Goal: Register for event/course: Register for event/course

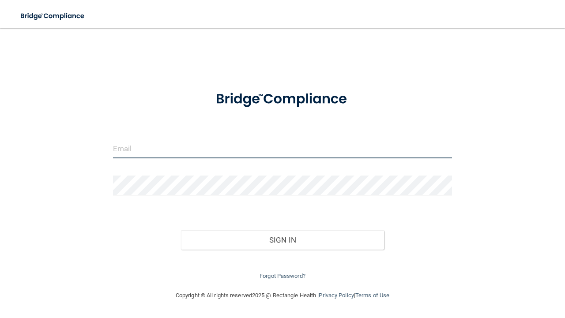
click at [124, 151] on input "email" at bounding box center [282, 149] width 339 height 20
type input "[PERSON_NAME][EMAIL_ADDRESS][DOMAIN_NAME]"
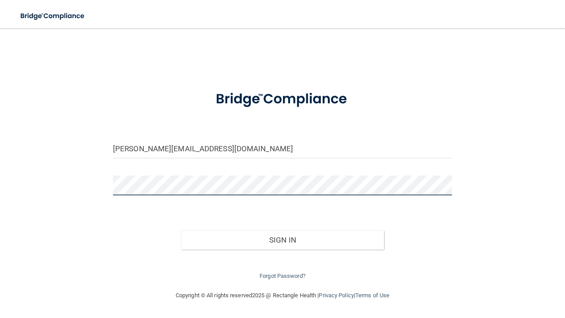
click at [181, 230] on button "Sign In" at bounding box center [282, 239] width 203 height 19
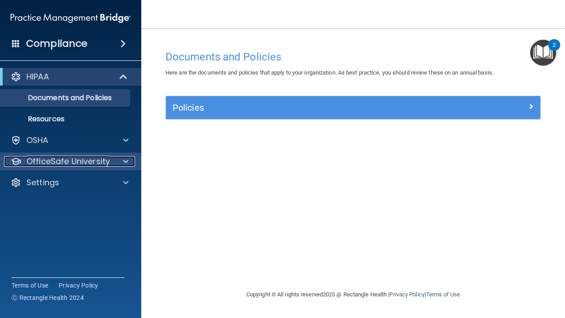
click at [61, 163] on p "OfficeSafe University" at bounding box center [67, 161] width 83 height 11
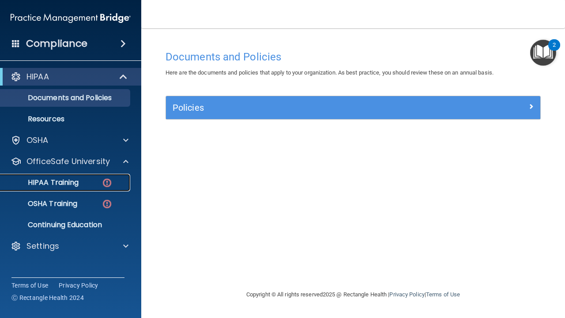
click at [61, 183] on p "HIPAA Training" at bounding box center [42, 182] width 73 height 9
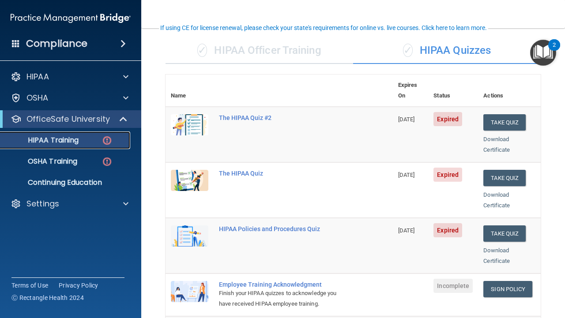
scroll to position [62, 0]
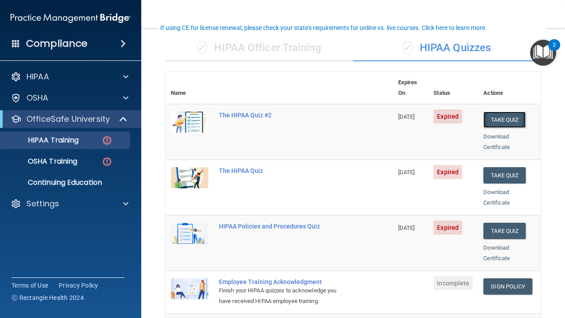
click at [509, 112] on button "Take Quiz" at bounding box center [504, 120] width 42 height 16
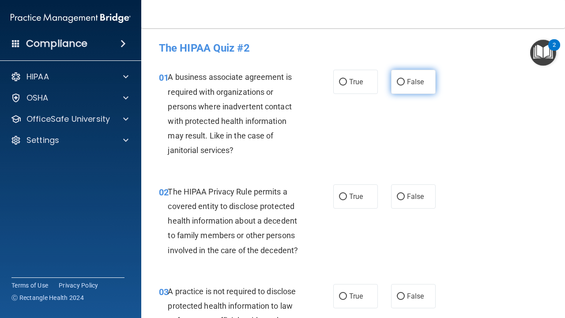
click at [409, 79] on span "False" at bounding box center [415, 82] width 17 height 8
click at [405, 79] on input "False" at bounding box center [401, 82] width 8 height 7
radio input "true"
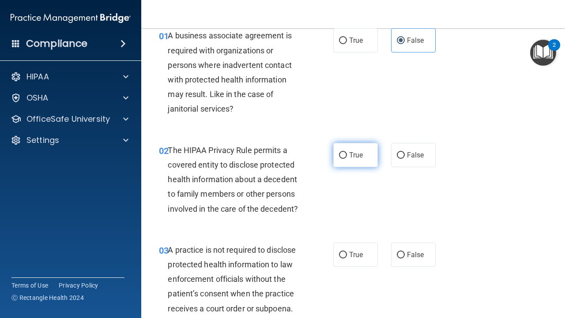
click at [363, 157] on span "True" at bounding box center [356, 155] width 14 height 8
click at [347, 157] on input "True" at bounding box center [343, 155] width 8 height 7
radio input "true"
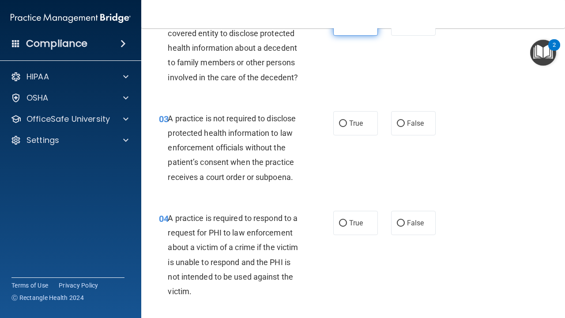
scroll to position [178, 0]
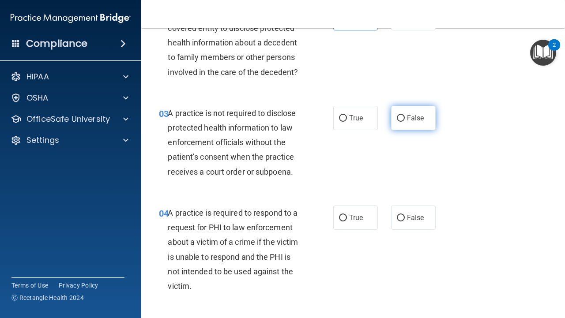
click at [395, 128] on label "False" at bounding box center [413, 118] width 45 height 24
click at [397, 122] on input "False" at bounding box center [401, 118] width 8 height 7
radio input "true"
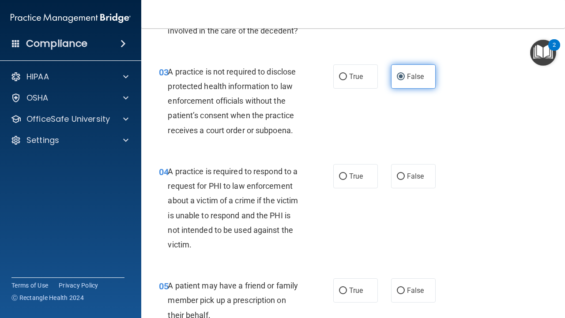
scroll to position [220, 0]
click at [355, 179] on span "True" at bounding box center [356, 176] width 14 height 8
click at [347, 179] on input "True" at bounding box center [343, 176] width 8 height 7
radio input "true"
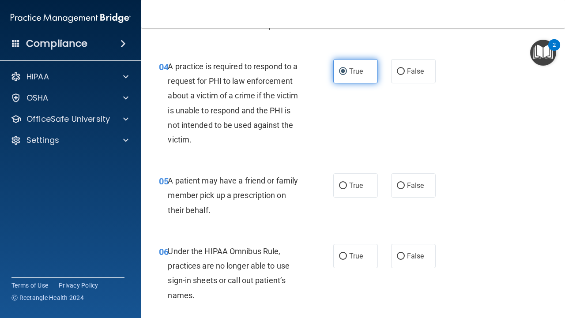
scroll to position [331, 0]
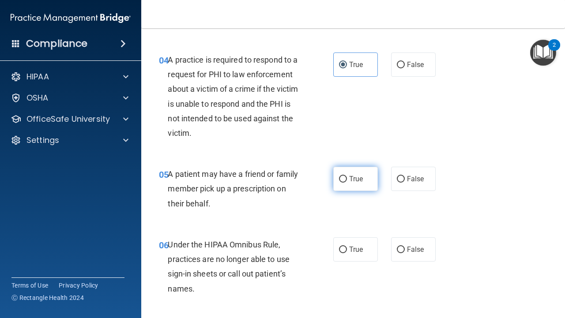
click at [346, 174] on label "True" at bounding box center [355, 179] width 45 height 24
click at [346, 176] on input "True" at bounding box center [343, 179] width 8 height 7
radio input "true"
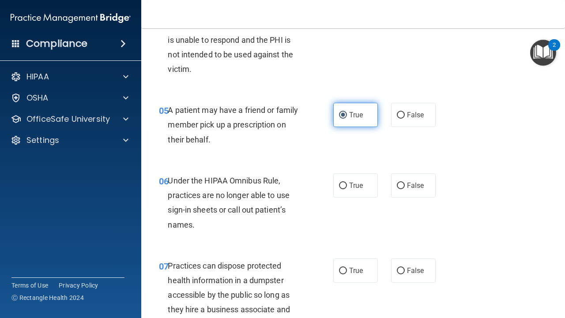
scroll to position [396, 0]
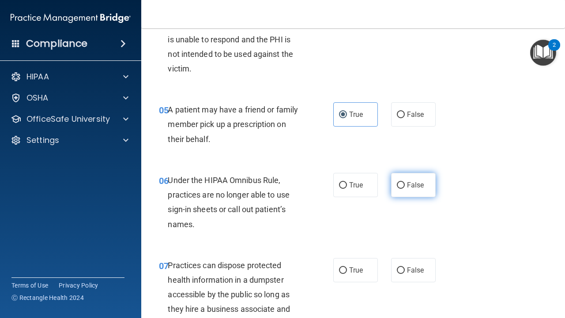
click at [402, 192] on label "False" at bounding box center [413, 185] width 45 height 24
click at [402, 189] on input "False" at bounding box center [401, 185] width 8 height 7
radio input "true"
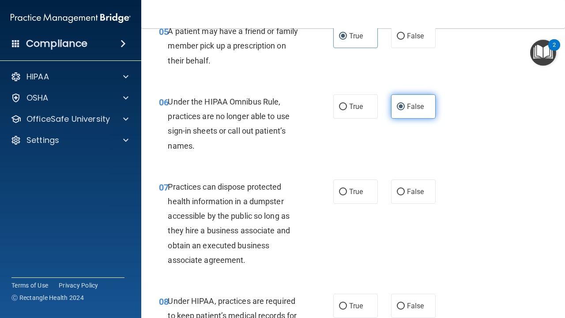
scroll to position [475, 0]
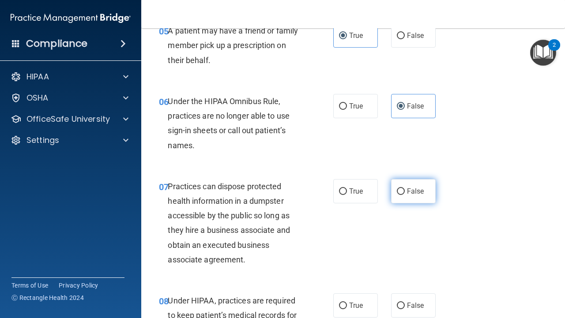
click at [414, 200] on label "False" at bounding box center [413, 191] width 45 height 24
click at [405, 195] on input "False" at bounding box center [401, 191] width 8 height 7
radio input "true"
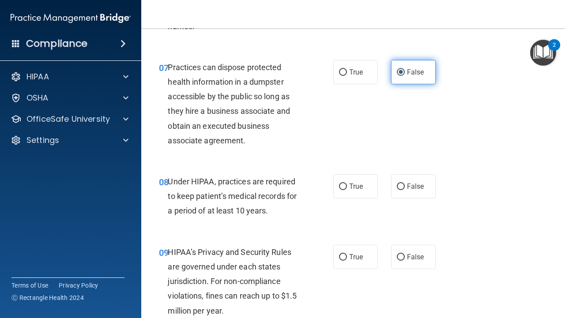
scroll to position [596, 0]
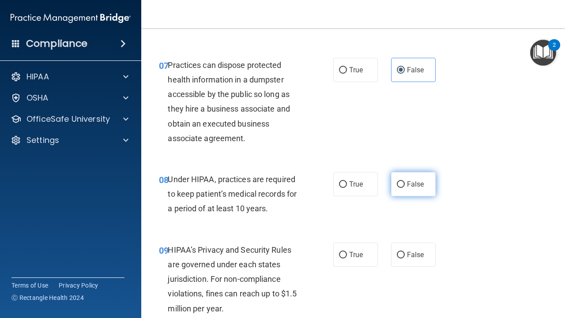
click at [402, 183] on input "False" at bounding box center [401, 184] width 8 height 7
radio input "true"
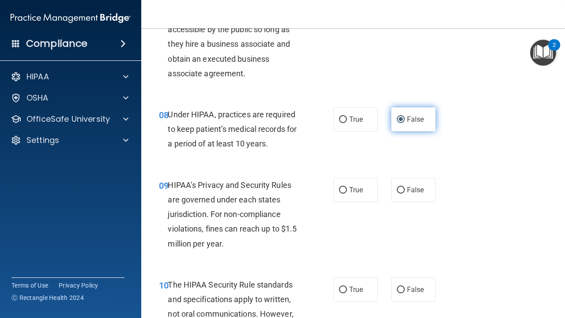
scroll to position [666, 0]
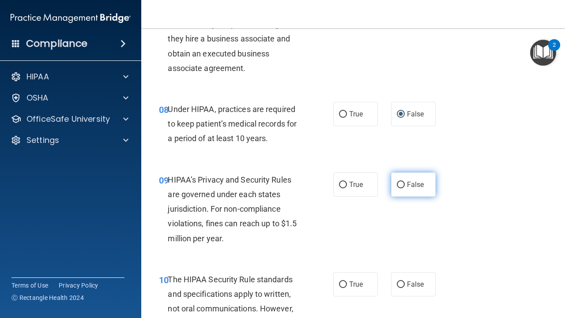
click at [399, 190] on label "False" at bounding box center [413, 185] width 45 height 24
click at [399, 188] on input "False" at bounding box center [401, 185] width 8 height 7
radio input "true"
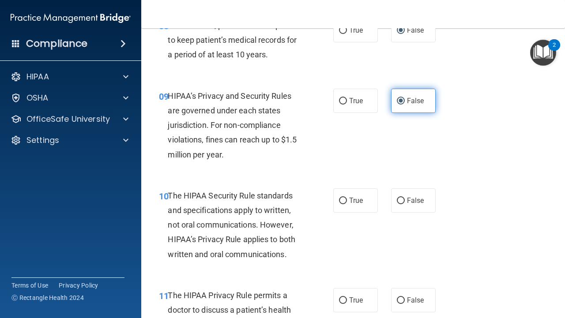
scroll to position [751, 0]
click at [350, 202] on span "True" at bounding box center [356, 200] width 14 height 8
click at [347, 202] on input "True" at bounding box center [343, 200] width 8 height 7
radio input "true"
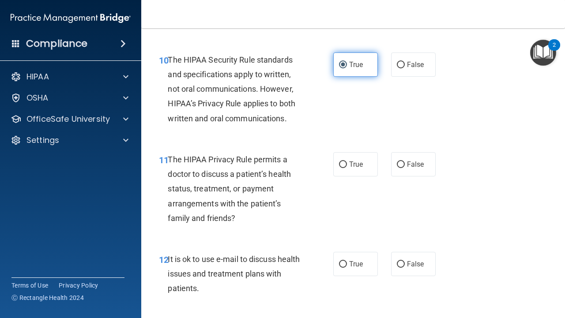
scroll to position [888, 0]
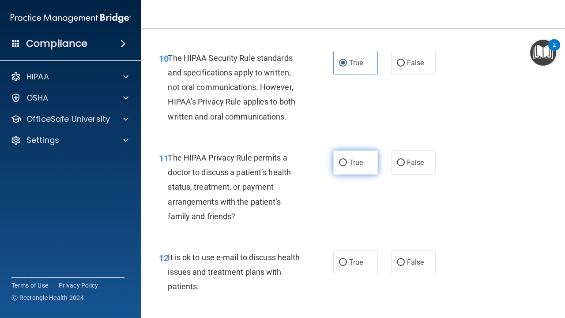
click at [357, 164] on span "True" at bounding box center [356, 162] width 14 height 8
click at [347, 164] on input "True" at bounding box center [343, 163] width 8 height 7
radio input "true"
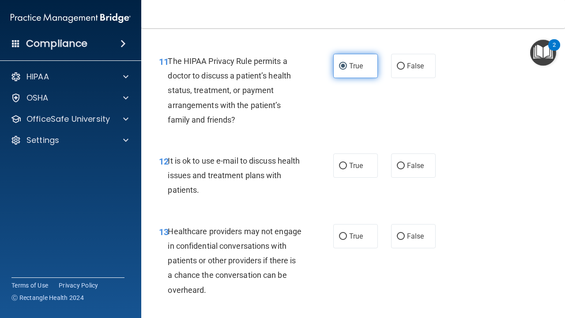
scroll to position [985, 0]
click at [350, 148] on div "12 It is ok to use e-mail to discuss health issues and treatment plans with pat…" at bounding box center [353, 178] width 402 height 71
click at [349, 158] on label "True" at bounding box center [355, 166] width 45 height 24
click at [347, 163] on input "True" at bounding box center [343, 166] width 8 height 7
radio input "true"
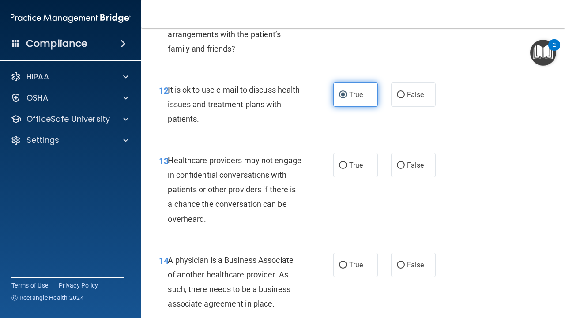
scroll to position [1063, 0]
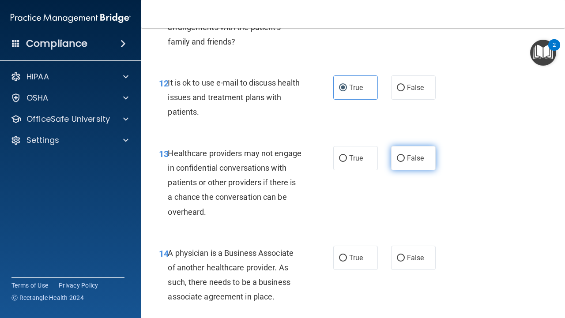
click at [420, 164] on label "False" at bounding box center [413, 158] width 45 height 24
click at [405, 162] on input "False" at bounding box center [401, 158] width 8 height 7
radio input "true"
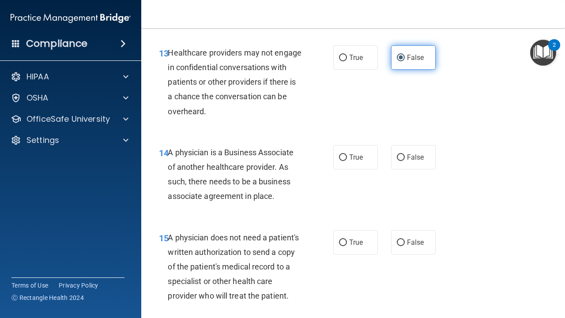
scroll to position [1172, 0]
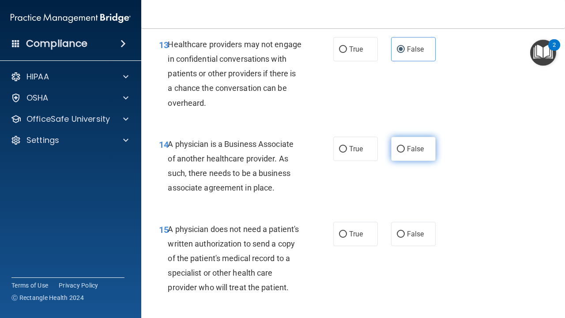
click at [403, 151] on input "False" at bounding box center [401, 149] width 8 height 7
radio input "true"
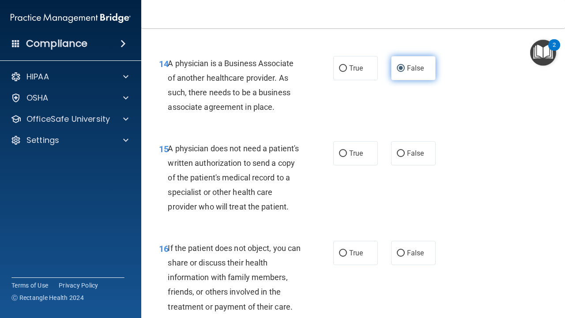
scroll to position [1254, 0]
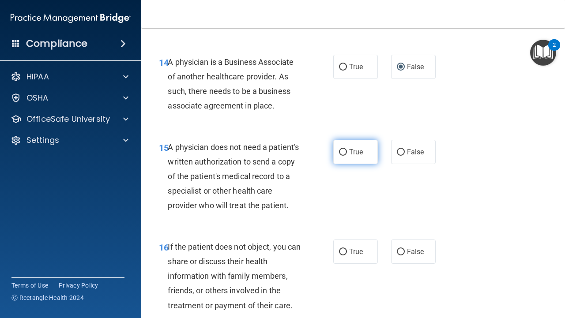
click at [359, 149] on span "True" at bounding box center [356, 152] width 14 height 8
click at [347, 149] on input "True" at bounding box center [343, 152] width 8 height 7
radio input "true"
click at [351, 259] on label "True" at bounding box center [355, 252] width 45 height 24
click at [347, 256] on input "True" at bounding box center [343, 252] width 8 height 7
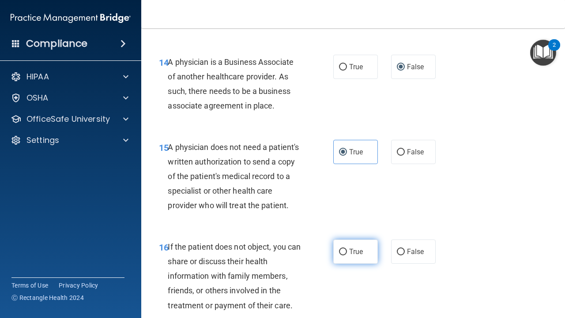
radio input "true"
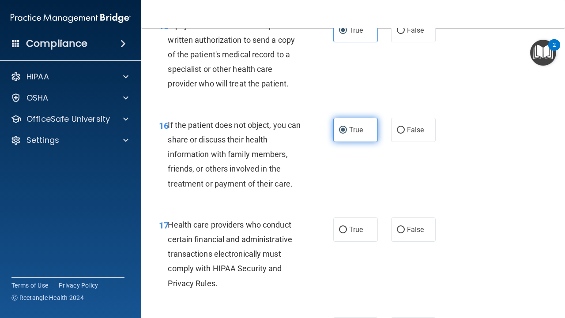
scroll to position [1376, 0]
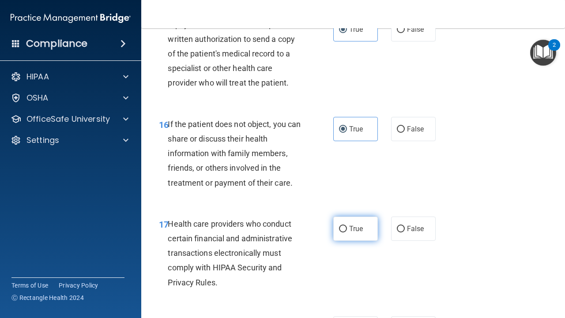
click at [348, 231] on label "True" at bounding box center [355, 229] width 45 height 24
click at [347, 231] on input "True" at bounding box center [343, 229] width 8 height 7
radio input "true"
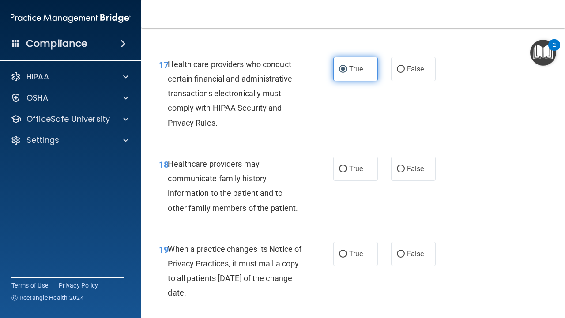
scroll to position [1545, 0]
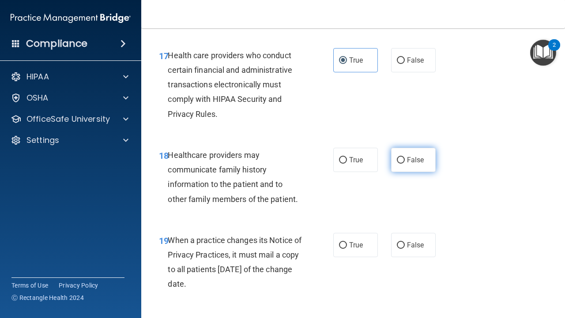
click at [410, 164] on span "False" at bounding box center [415, 160] width 17 height 8
click at [405, 164] on input "False" at bounding box center [401, 160] width 8 height 7
radio input "true"
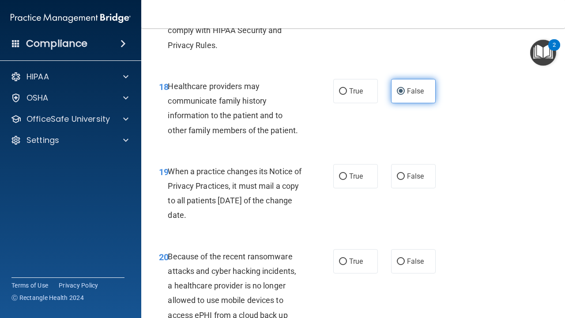
scroll to position [1619, 0]
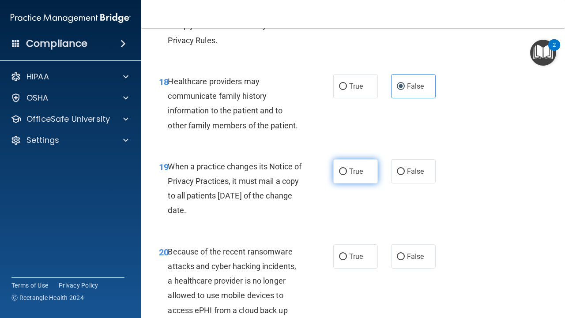
click at [374, 178] on label "True" at bounding box center [355, 171] width 45 height 24
click at [347, 175] on input "True" at bounding box center [343, 172] width 8 height 7
radio input "true"
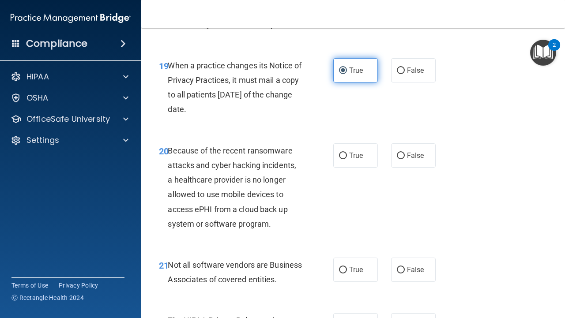
scroll to position [1720, 0]
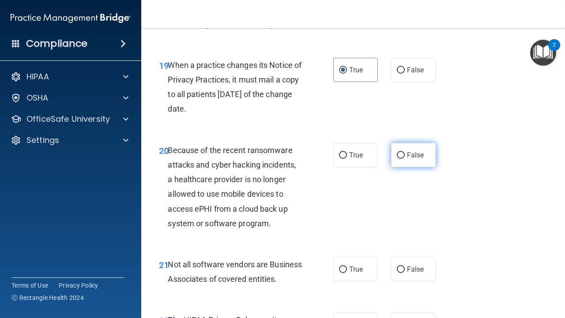
click at [412, 154] on span "False" at bounding box center [415, 155] width 17 height 8
click at [405, 154] on input "False" at bounding box center [401, 155] width 8 height 7
radio input "true"
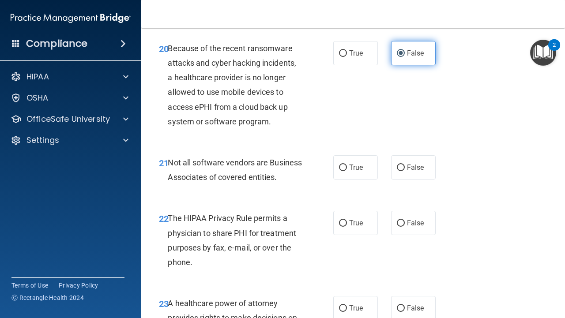
scroll to position [1823, 0]
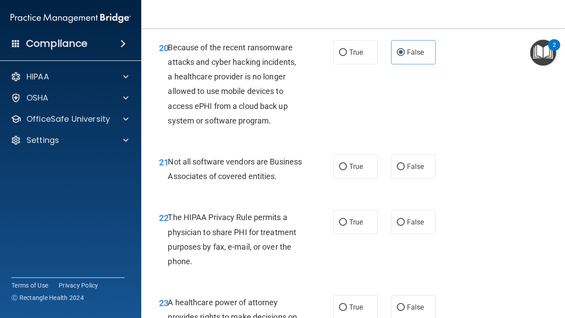
click at [360, 179] on div "21 Not all software vendors are Business Associates of covered entities. True F…" at bounding box center [353, 171] width 402 height 56
click at [360, 165] on span "True" at bounding box center [356, 166] width 14 height 8
click at [347, 165] on input "True" at bounding box center [343, 167] width 8 height 7
radio input "true"
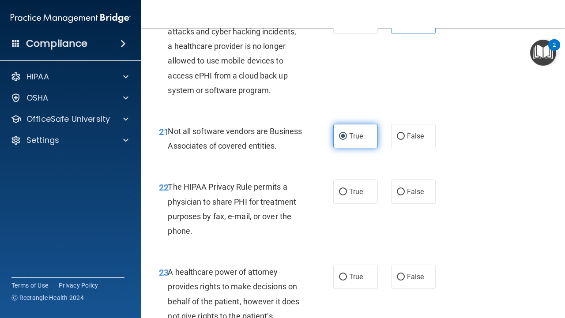
scroll to position [1875, 0]
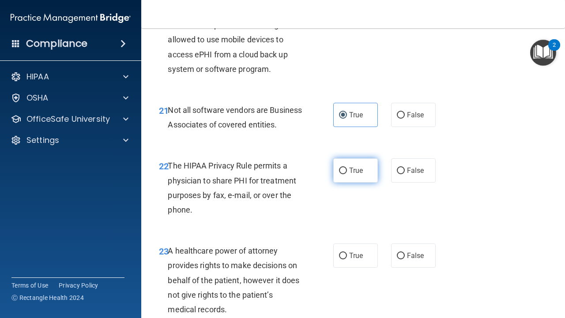
click at [355, 175] on span "True" at bounding box center [356, 170] width 14 height 8
click at [347, 174] on input "True" at bounding box center [343, 171] width 8 height 7
radio input "true"
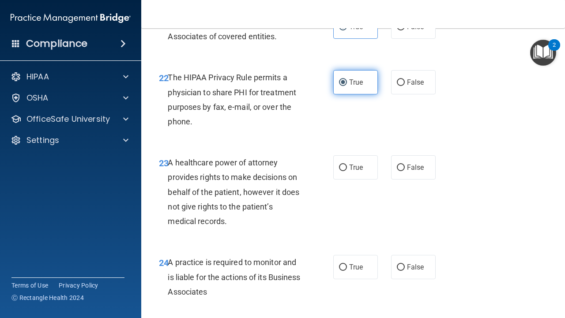
scroll to position [1963, 0]
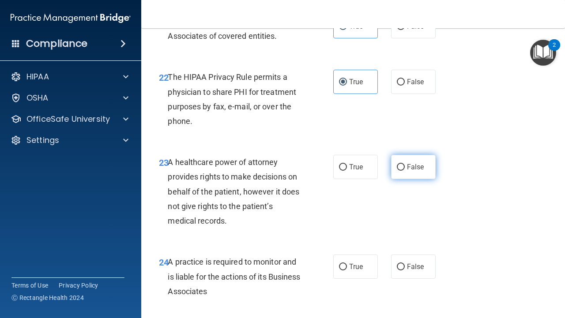
click at [409, 171] on span "False" at bounding box center [415, 167] width 17 height 8
click at [405, 171] on input "False" at bounding box center [401, 167] width 8 height 7
radio input "true"
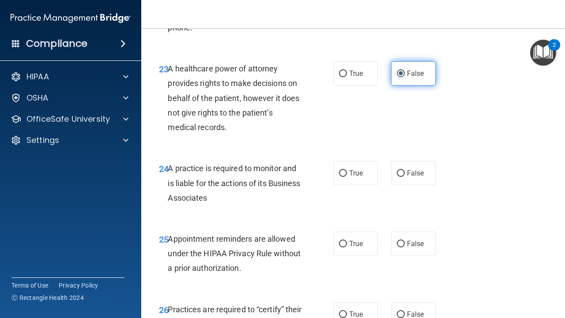
scroll to position [2081, 0]
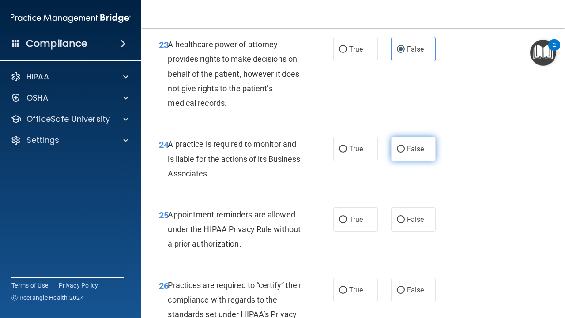
click at [426, 161] on label "False" at bounding box center [413, 149] width 45 height 24
click at [405, 153] on input "False" at bounding box center [401, 149] width 8 height 7
radio input "true"
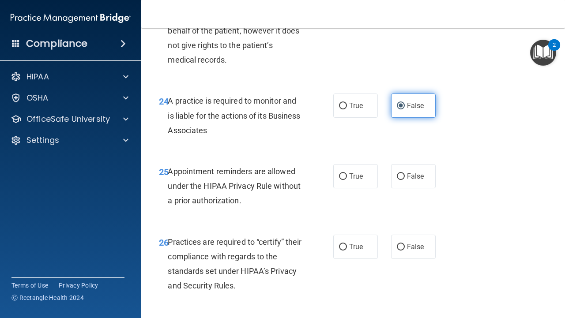
scroll to position [2133, 0]
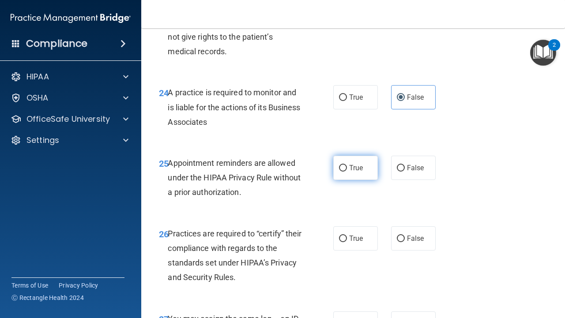
click at [361, 180] on label "True" at bounding box center [355, 168] width 45 height 24
click at [347, 172] on input "True" at bounding box center [343, 168] width 8 height 7
radio input "true"
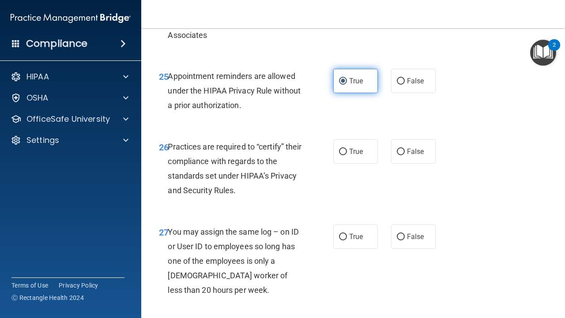
scroll to position [2221, 0]
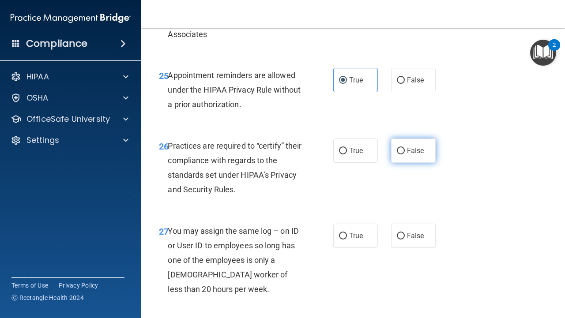
click at [407, 155] on span "False" at bounding box center [415, 151] width 17 height 8
click at [405, 154] on input "False" at bounding box center [401, 151] width 8 height 7
radio input "true"
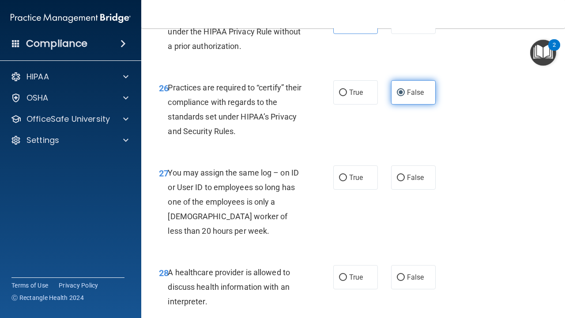
scroll to position [2284, 0]
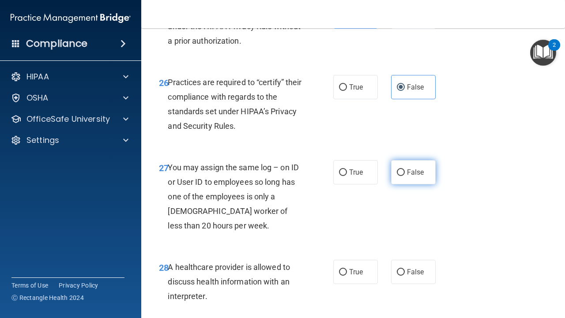
click at [407, 177] on span "False" at bounding box center [415, 172] width 17 height 8
click at [405, 176] on input "False" at bounding box center [401, 172] width 8 height 7
radio input "true"
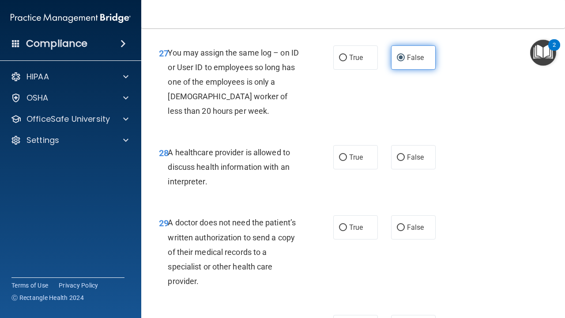
scroll to position [2399, 0]
click at [358, 169] on label "True" at bounding box center [355, 157] width 45 height 24
click at [347, 161] on input "True" at bounding box center [343, 157] width 8 height 7
radio input "true"
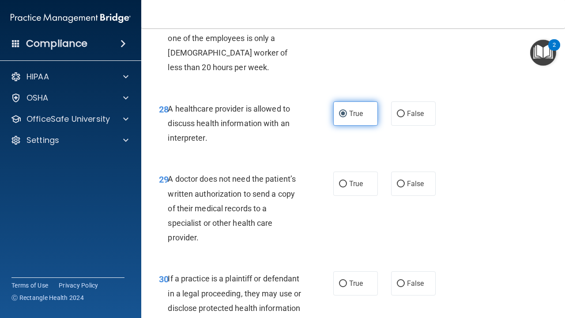
scroll to position [2462, 0]
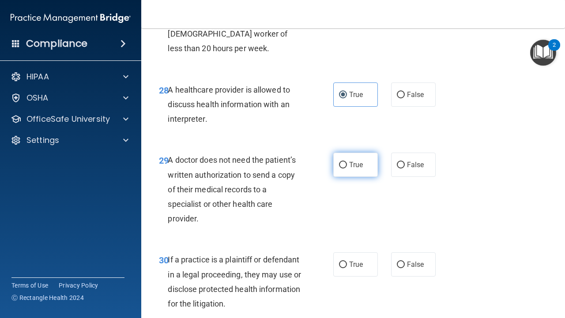
click at [354, 177] on label "True" at bounding box center [355, 165] width 45 height 24
click at [347, 169] on input "True" at bounding box center [343, 165] width 8 height 7
radio input "true"
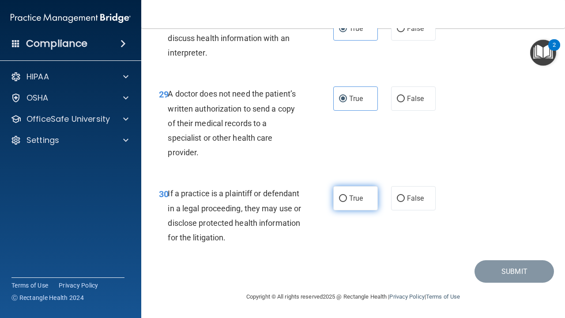
click at [352, 195] on span "True" at bounding box center [356, 198] width 14 height 8
click at [347, 196] on input "True" at bounding box center [343, 199] width 8 height 7
radio input "true"
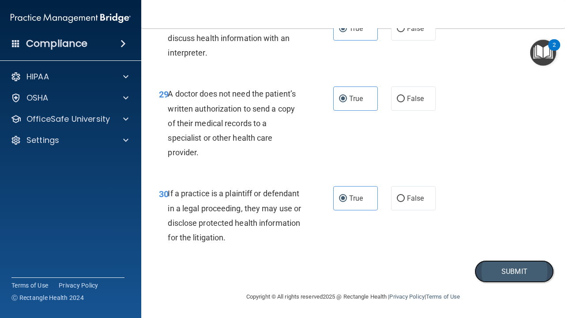
click at [481, 263] on button "Submit" at bounding box center [513, 271] width 79 height 23
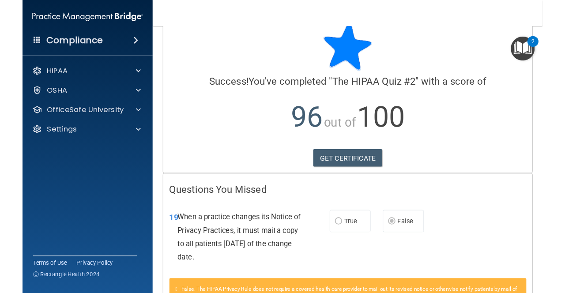
scroll to position [22, 0]
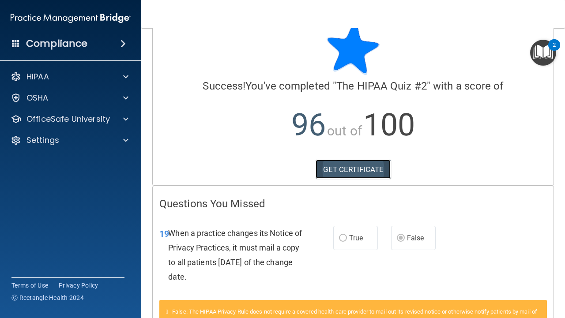
click at [373, 163] on link "GET CERTIFICATE" at bounding box center [353, 169] width 75 height 19
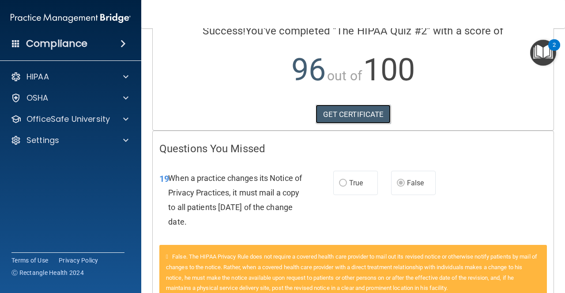
scroll to position [137, 0]
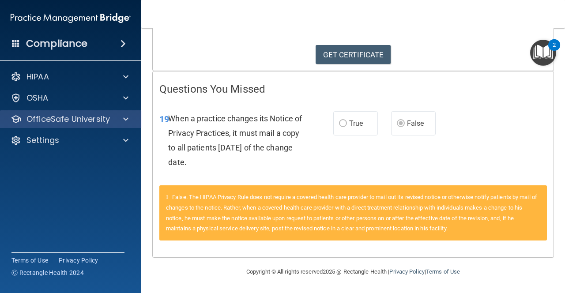
click at [71, 127] on div "OfficeSafe University" at bounding box center [71, 119] width 142 height 18
click at [84, 124] on p "OfficeSafe University" at bounding box center [67, 119] width 83 height 11
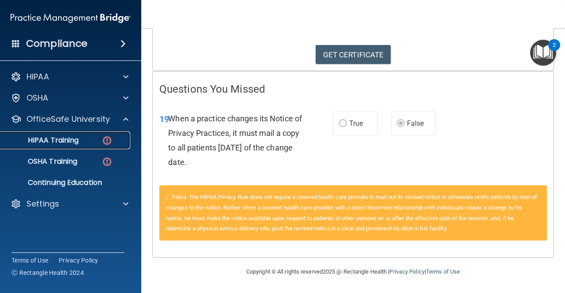
click at [82, 143] on div "HIPAA Training" at bounding box center [66, 140] width 120 height 9
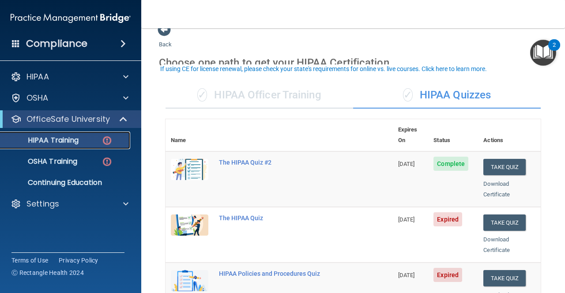
scroll to position [86, 0]
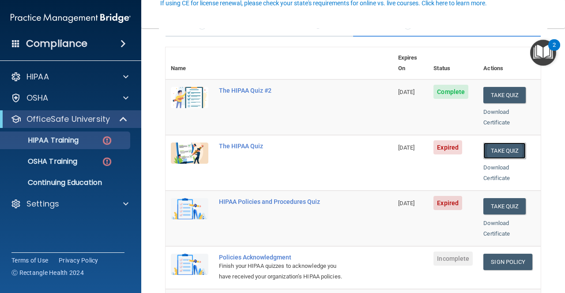
click at [504, 143] on button "Take Quiz" at bounding box center [504, 151] width 42 height 16
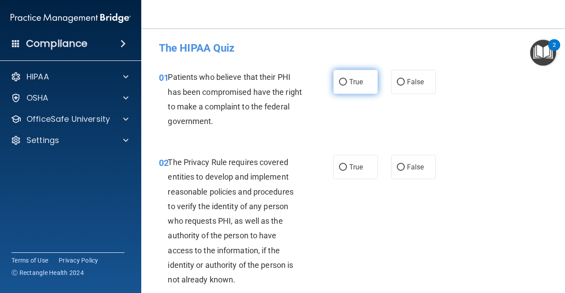
click at [349, 86] on span "True" at bounding box center [356, 82] width 14 height 8
click at [347, 86] on input "True" at bounding box center [343, 82] width 8 height 7
radio input "true"
click at [373, 172] on label "True" at bounding box center [355, 167] width 45 height 24
click at [347, 171] on input "True" at bounding box center [343, 167] width 8 height 7
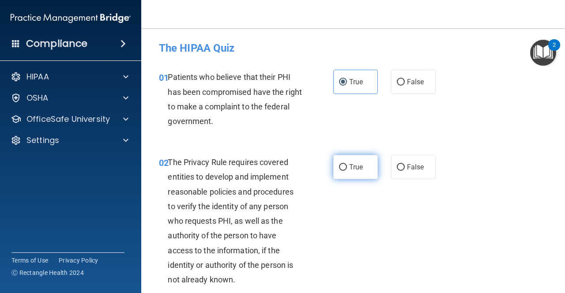
radio input "true"
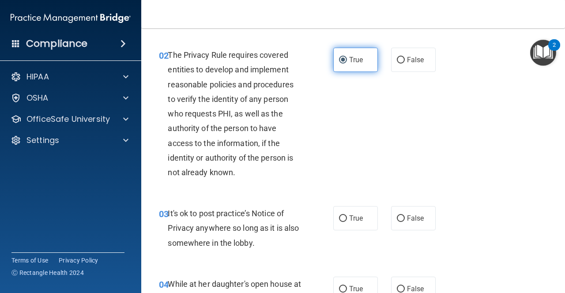
scroll to position [145, 0]
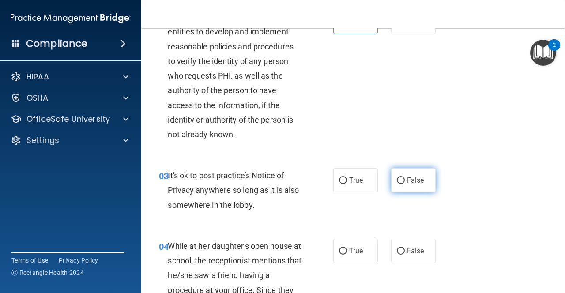
click at [407, 180] on span "False" at bounding box center [415, 180] width 17 height 8
click at [405, 180] on input "False" at bounding box center [401, 180] width 8 height 7
radio input "true"
click at [407, 252] on span "False" at bounding box center [415, 251] width 17 height 8
click at [405, 252] on input "False" at bounding box center [401, 251] width 8 height 7
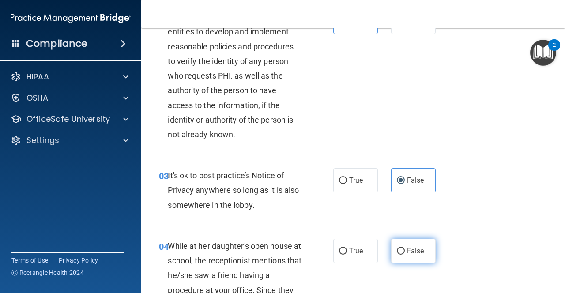
radio input "true"
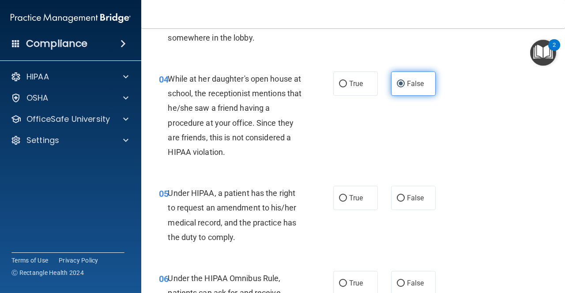
scroll to position [316, 0]
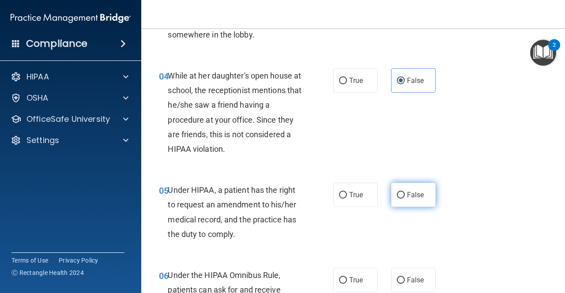
click at [402, 197] on input "False" at bounding box center [401, 195] width 8 height 7
radio input "true"
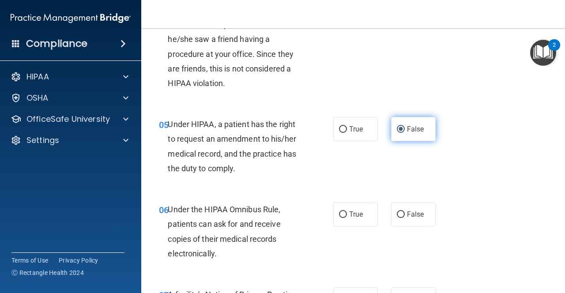
scroll to position [428, 0]
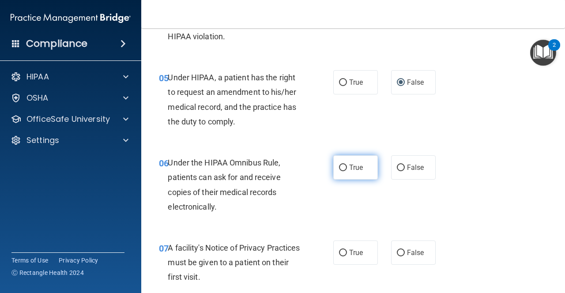
click at [349, 177] on label "True" at bounding box center [355, 167] width 45 height 24
click at [347, 171] on input "True" at bounding box center [343, 168] width 8 height 7
radio input "true"
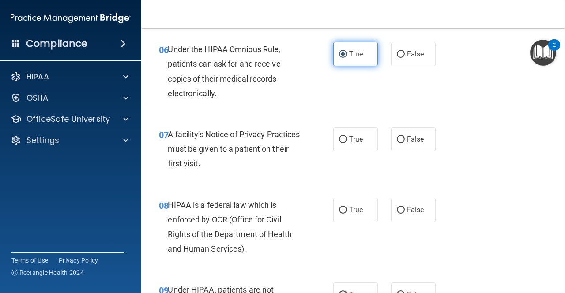
scroll to position [544, 0]
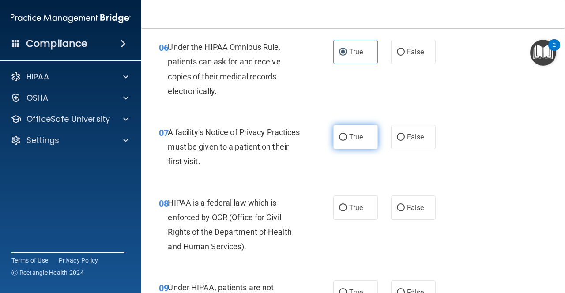
click at [356, 136] on span "True" at bounding box center [356, 137] width 14 height 8
click at [347, 136] on input "True" at bounding box center [343, 137] width 8 height 7
radio input "true"
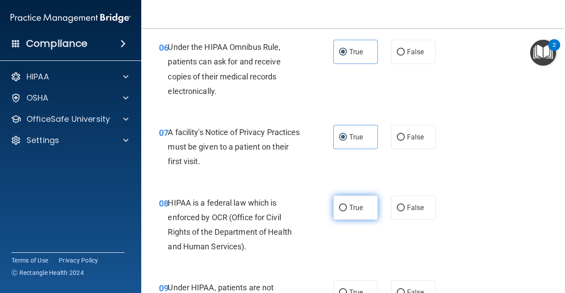
click at [355, 207] on span "True" at bounding box center [356, 207] width 14 height 8
click at [347, 207] on input "True" at bounding box center [343, 208] width 8 height 7
radio input "true"
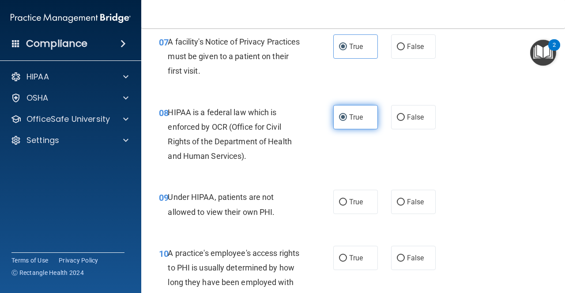
scroll to position [635, 0]
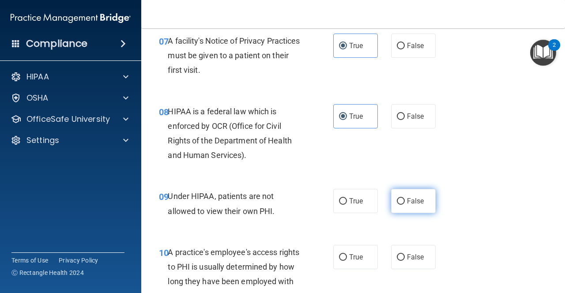
click at [400, 202] on input "False" at bounding box center [401, 201] width 8 height 7
radio input "true"
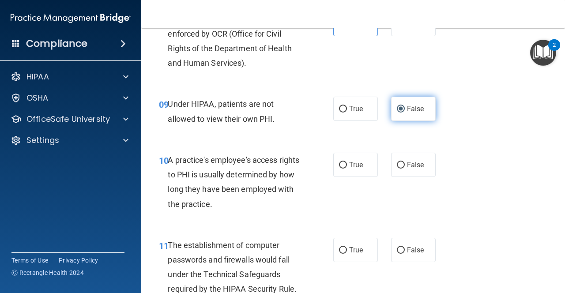
scroll to position [731, 0]
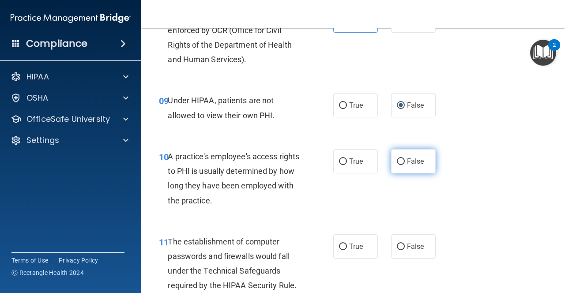
click at [406, 154] on label "False" at bounding box center [413, 161] width 45 height 24
click at [405, 158] on input "False" at bounding box center [401, 161] width 8 height 7
radio input "true"
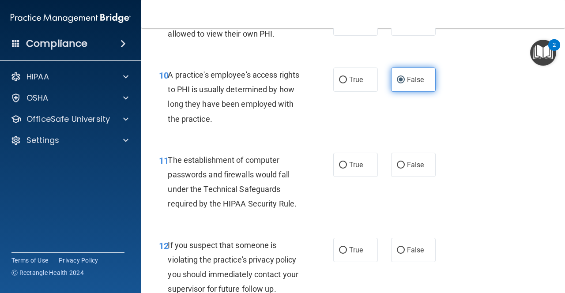
scroll to position [814, 0]
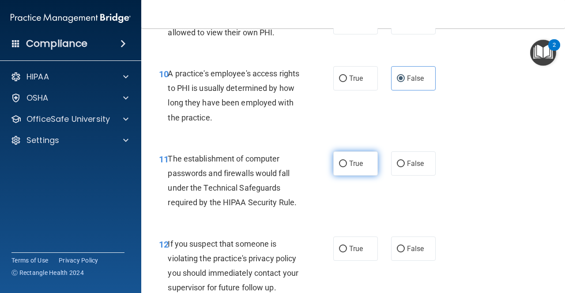
click at [360, 166] on span "True" at bounding box center [356, 163] width 14 height 8
click at [347, 166] on input "True" at bounding box center [343, 164] width 8 height 7
radio input "true"
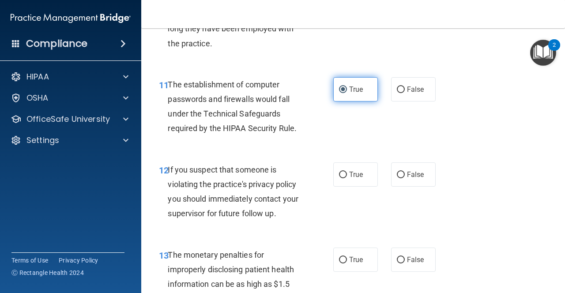
scroll to position [890, 0]
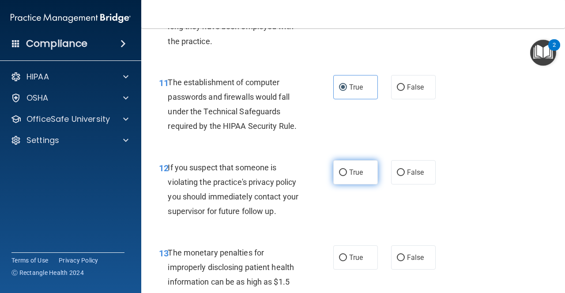
click at [357, 163] on label "True" at bounding box center [355, 172] width 45 height 24
click at [347, 169] on input "True" at bounding box center [343, 172] width 8 height 7
radio input "true"
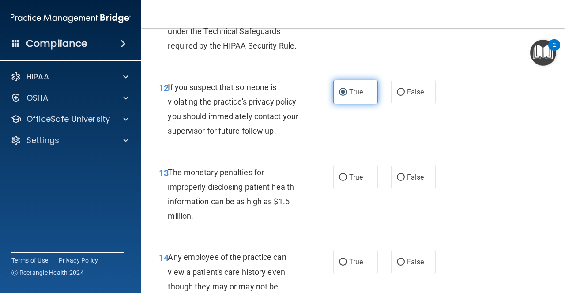
scroll to position [972, 0]
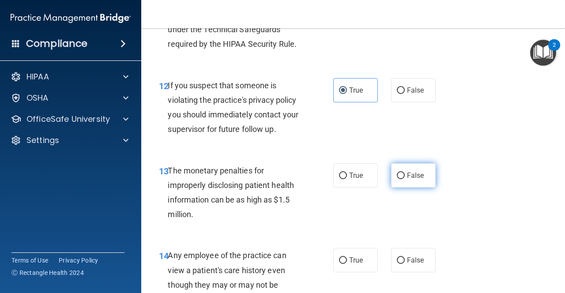
click at [396, 180] on label "False" at bounding box center [413, 175] width 45 height 24
click at [397, 179] on input "False" at bounding box center [401, 176] width 8 height 7
radio input "true"
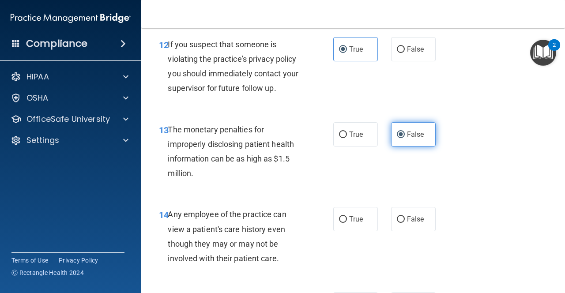
scroll to position [1037, 0]
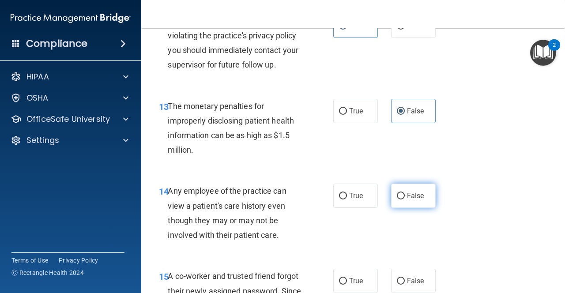
click at [404, 192] on label "False" at bounding box center [413, 196] width 45 height 24
click at [404, 193] on input "False" at bounding box center [401, 196] width 8 height 7
radio input "true"
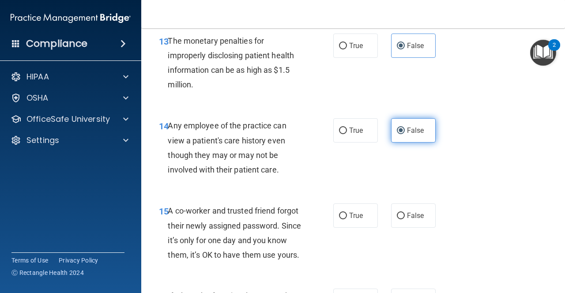
scroll to position [1117, 0]
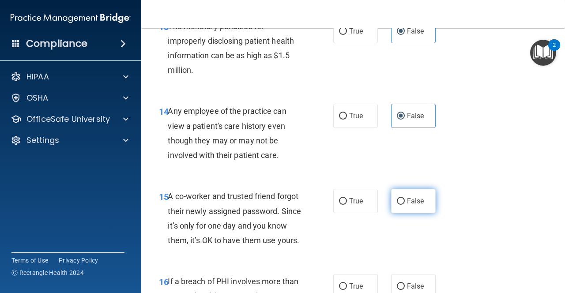
click at [410, 211] on label "False" at bounding box center [413, 201] width 45 height 24
click at [405, 205] on input "False" at bounding box center [401, 201] width 8 height 7
radio input "true"
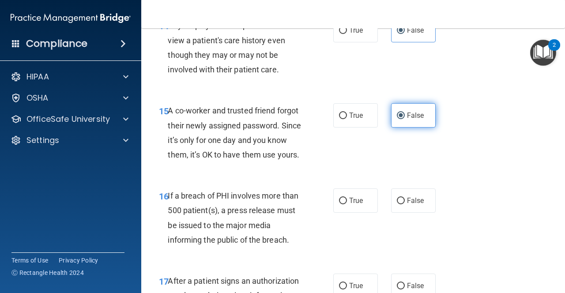
scroll to position [1203, 0]
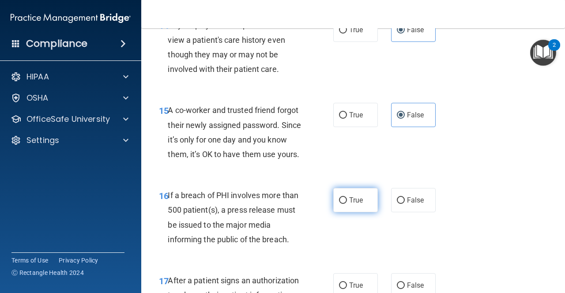
click at [361, 206] on label "True" at bounding box center [355, 200] width 45 height 24
click at [347, 204] on input "True" at bounding box center [343, 200] width 8 height 7
radio input "true"
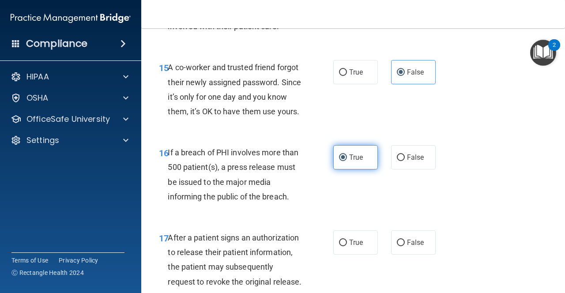
scroll to position [1249, 0]
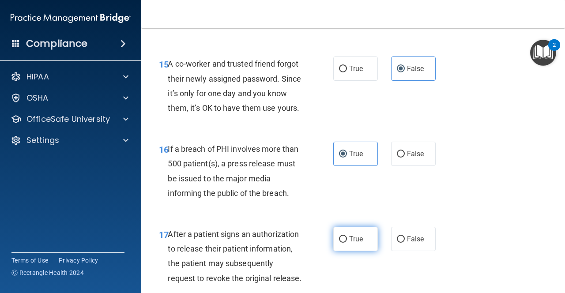
click at [344, 245] on label "True" at bounding box center [355, 239] width 45 height 24
click at [344, 243] on input "True" at bounding box center [343, 239] width 8 height 7
radio input "true"
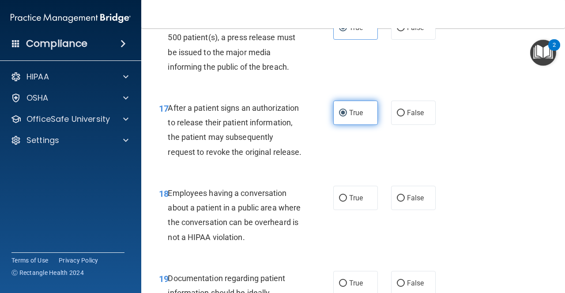
scroll to position [1377, 0]
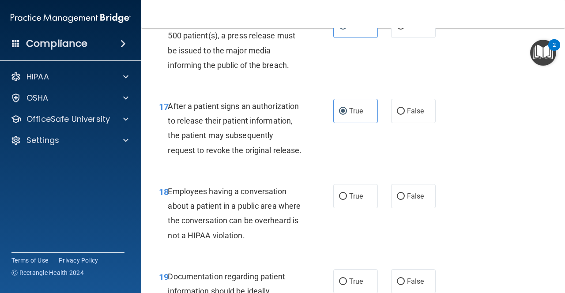
click at [404, 213] on div "18 Employees having a conversation about a patient in a public area where the c…" at bounding box center [353, 215] width 402 height 85
click at [413, 198] on span "False" at bounding box center [415, 196] width 17 height 8
click at [405, 198] on input "False" at bounding box center [401, 196] width 8 height 7
radio input "true"
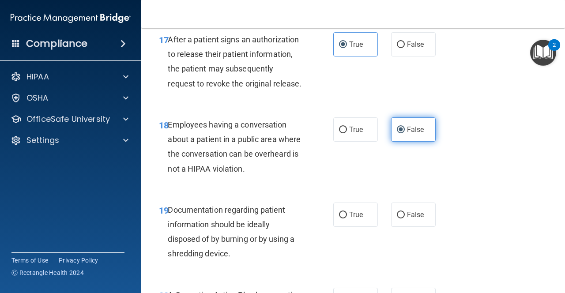
scroll to position [1444, 0]
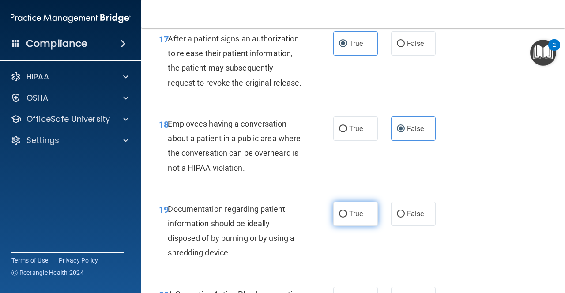
click at [361, 214] on span "True" at bounding box center [356, 214] width 14 height 8
click at [347, 214] on input "True" at bounding box center [343, 214] width 8 height 7
radio input "true"
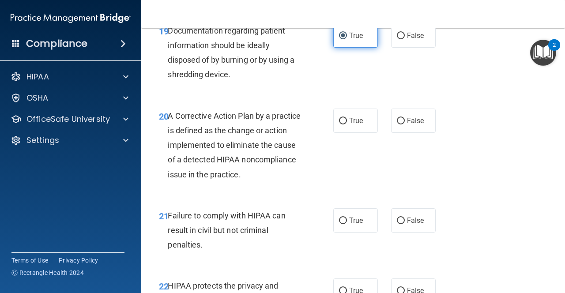
scroll to position [1623, 0]
click at [341, 128] on label "True" at bounding box center [355, 120] width 45 height 24
click at [341, 124] on input "True" at bounding box center [343, 120] width 8 height 7
radio input "true"
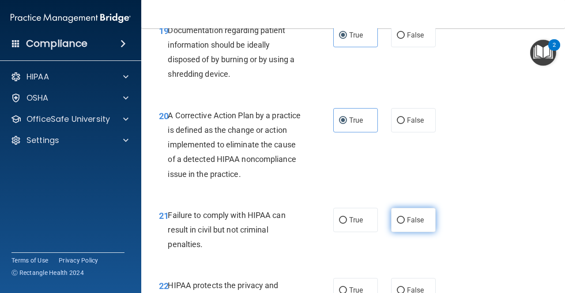
click at [422, 223] on span "False" at bounding box center [415, 220] width 17 height 8
click at [405, 223] on input "False" at bounding box center [401, 220] width 8 height 7
radio input "true"
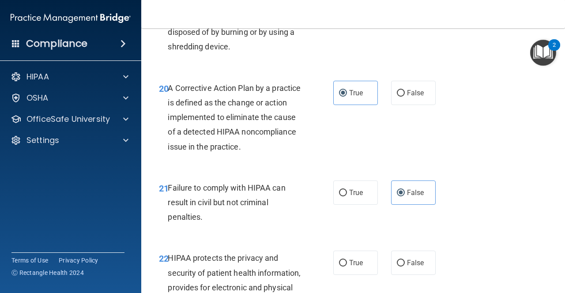
scroll to position [1660, 0]
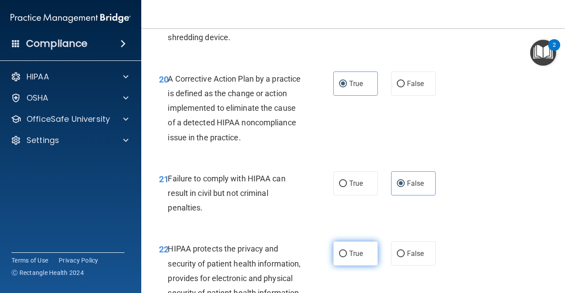
click at [364, 256] on label "True" at bounding box center [355, 253] width 45 height 24
click at [347, 256] on input "True" at bounding box center [343, 254] width 8 height 7
radio input "true"
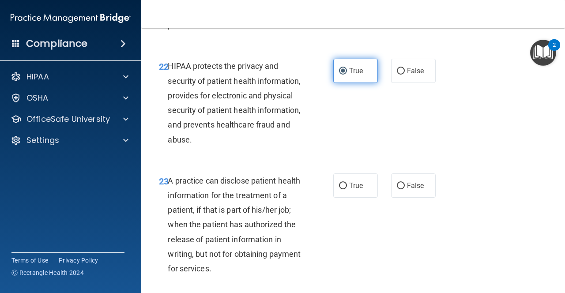
scroll to position [1843, 0]
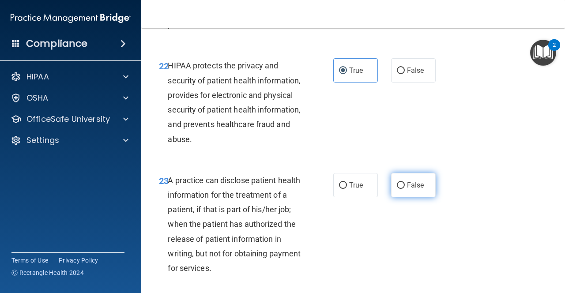
click at [391, 192] on label "False" at bounding box center [413, 185] width 45 height 24
click at [397, 189] on input "False" at bounding box center [401, 185] width 8 height 7
radio input "true"
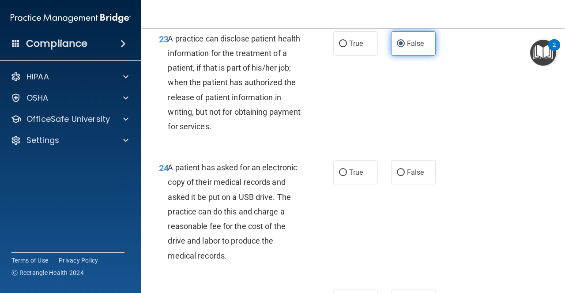
scroll to position [1985, 0]
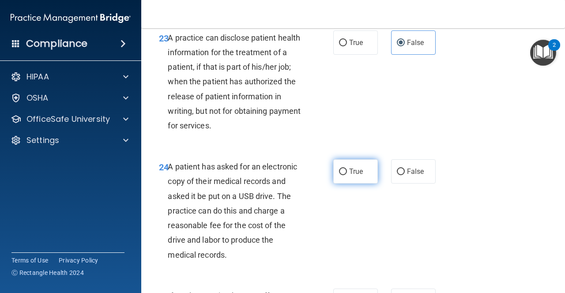
click at [346, 171] on input "True" at bounding box center [343, 172] width 8 height 7
radio input "true"
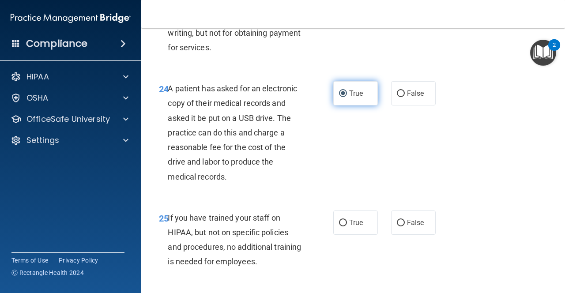
scroll to position [2071, 0]
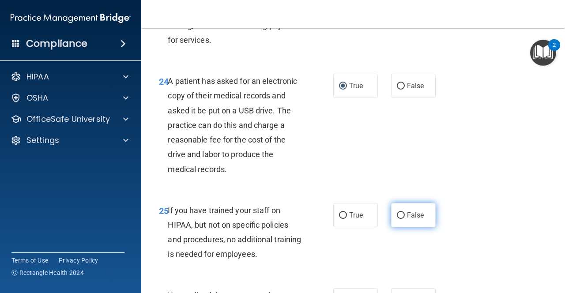
click at [400, 216] on input "False" at bounding box center [401, 215] width 8 height 7
radio input "true"
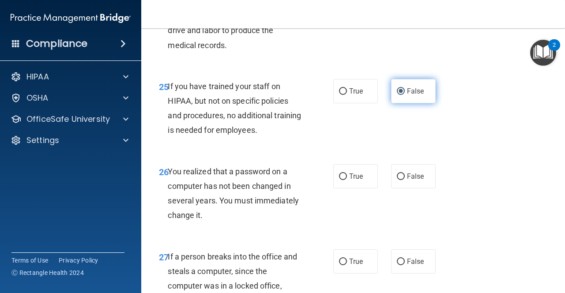
scroll to position [2196, 0]
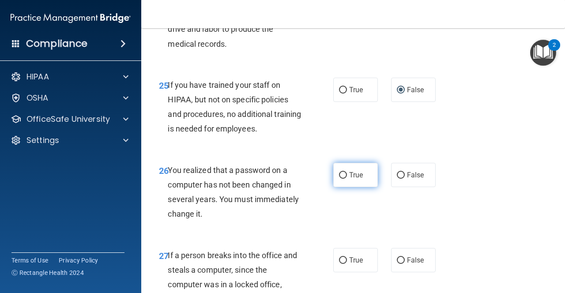
click at [365, 185] on label "True" at bounding box center [355, 175] width 45 height 24
click at [347, 179] on input "True" at bounding box center [343, 175] width 8 height 7
radio input "true"
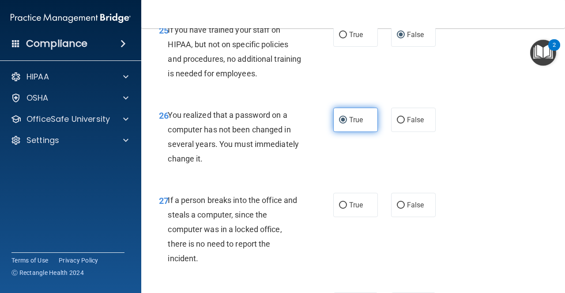
scroll to position [2269, 0]
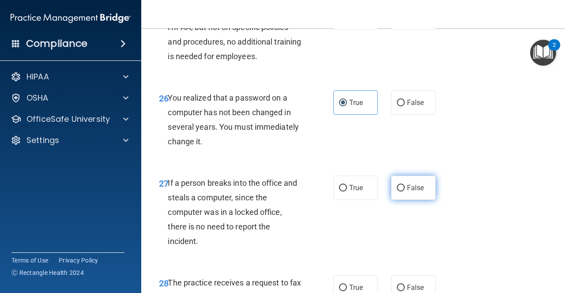
click at [409, 187] on span "False" at bounding box center [415, 188] width 17 height 8
click at [405, 187] on input "False" at bounding box center [401, 188] width 8 height 7
radio input "true"
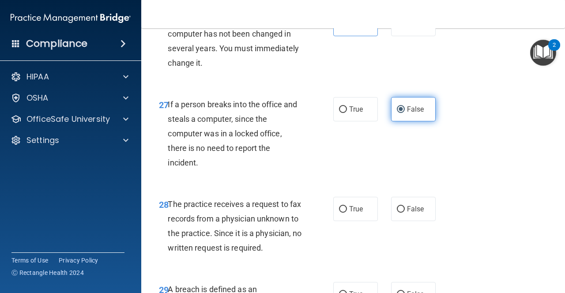
scroll to position [2354, 0]
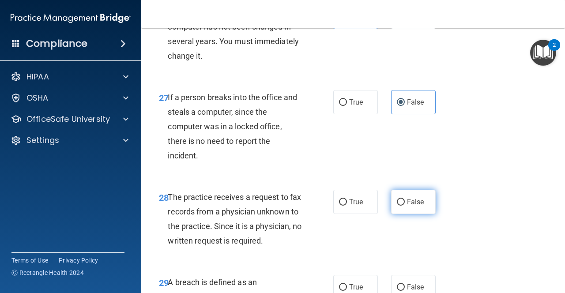
click at [408, 204] on span "False" at bounding box center [415, 202] width 17 height 8
click at [405, 204] on input "False" at bounding box center [401, 202] width 8 height 7
radio input "true"
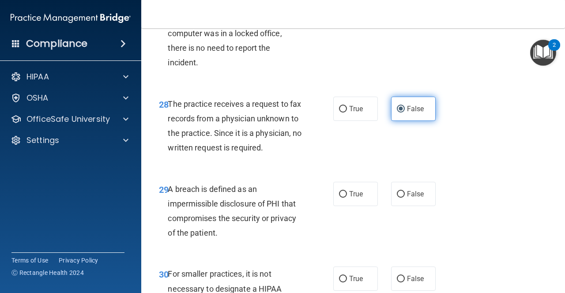
scroll to position [2448, 0]
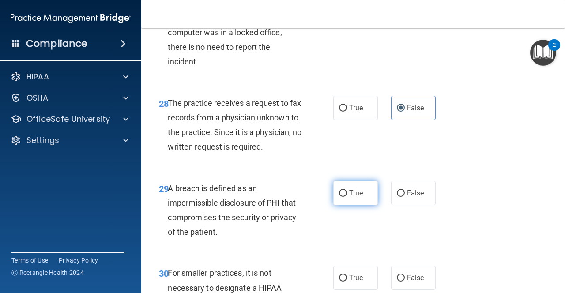
click at [363, 190] on span "True" at bounding box center [356, 193] width 14 height 8
click at [347, 190] on input "True" at bounding box center [343, 193] width 8 height 7
radio input "true"
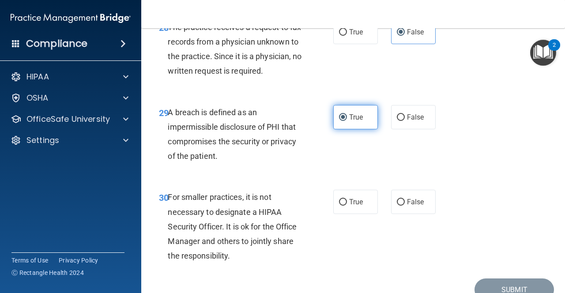
scroll to position [2526, 0]
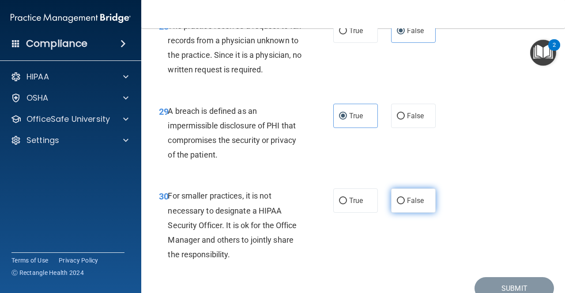
click at [397, 201] on input "False" at bounding box center [401, 201] width 8 height 7
radio input "true"
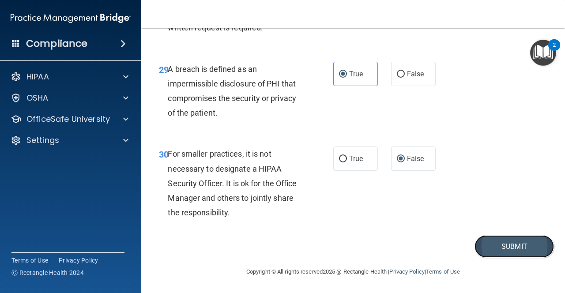
click at [489, 247] on button "Submit" at bounding box center [513, 246] width 79 height 23
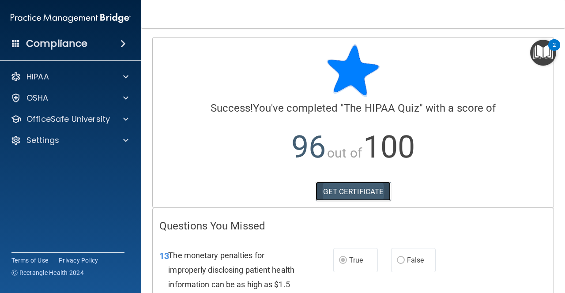
click at [373, 195] on link "GET CERTIFICATE" at bounding box center [353, 191] width 75 height 19
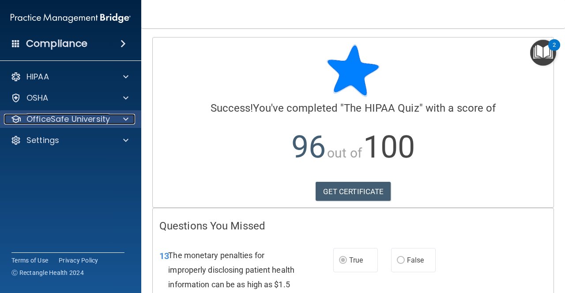
click at [75, 120] on p "OfficeSafe University" at bounding box center [67, 119] width 83 height 11
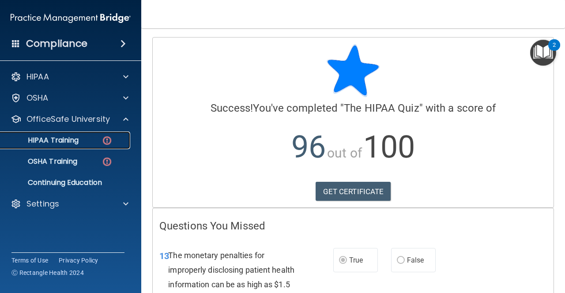
click at [77, 139] on p "HIPAA Training" at bounding box center [42, 140] width 73 height 9
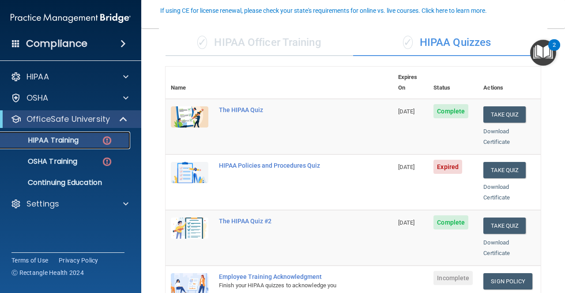
scroll to position [90, 0]
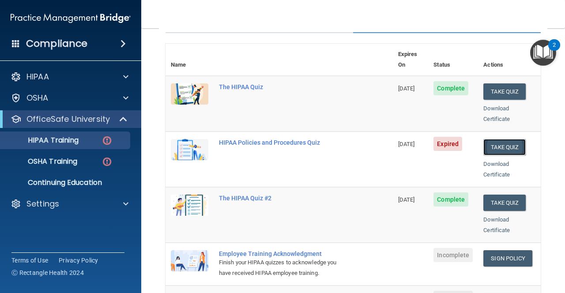
click at [491, 139] on button "Take Quiz" at bounding box center [504, 147] width 42 height 16
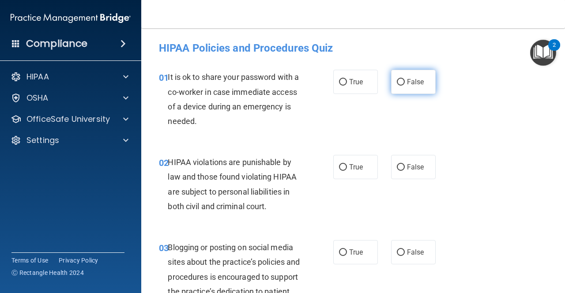
click at [411, 75] on label "False" at bounding box center [413, 82] width 45 height 24
click at [405, 79] on input "False" at bounding box center [401, 82] width 8 height 7
radio input "true"
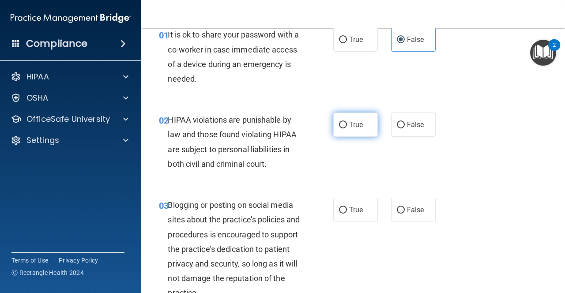
click at [337, 125] on label "True" at bounding box center [355, 125] width 45 height 24
click at [339, 125] on input "True" at bounding box center [343, 125] width 8 height 7
radio input "true"
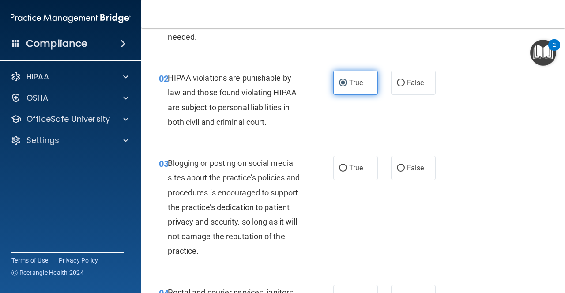
scroll to position [85, 0]
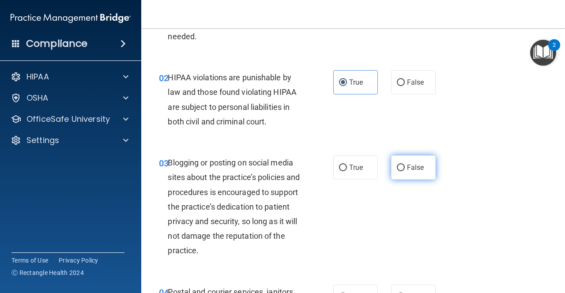
click at [395, 165] on label "False" at bounding box center [413, 167] width 45 height 24
click at [397, 165] on input "False" at bounding box center [401, 168] width 8 height 7
radio input "true"
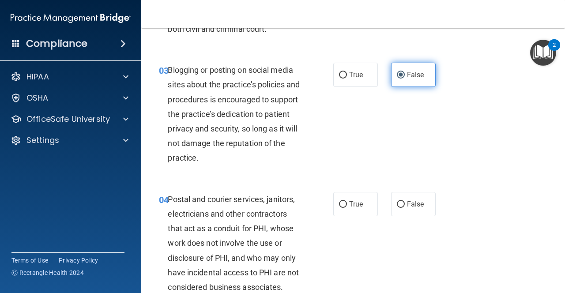
scroll to position [181, 0]
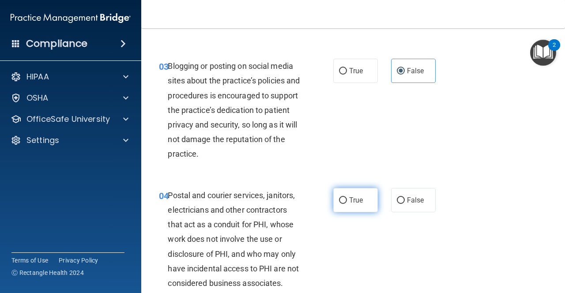
click at [362, 199] on span "True" at bounding box center [356, 200] width 14 height 8
click at [347, 199] on input "True" at bounding box center [343, 200] width 8 height 7
radio input "true"
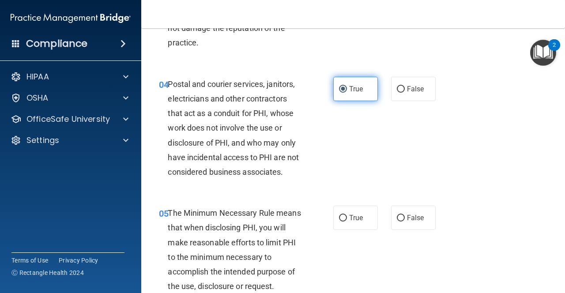
scroll to position [294, 0]
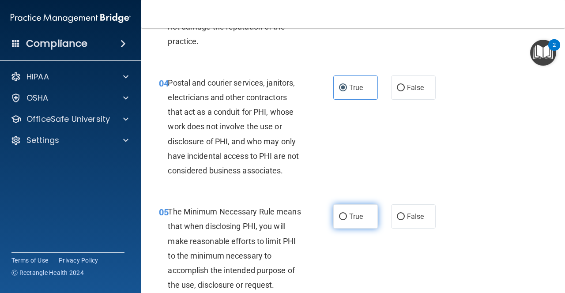
click at [344, 219] on input "True" at bounding box center [343, 217] width 8 height 7
radio input "true"
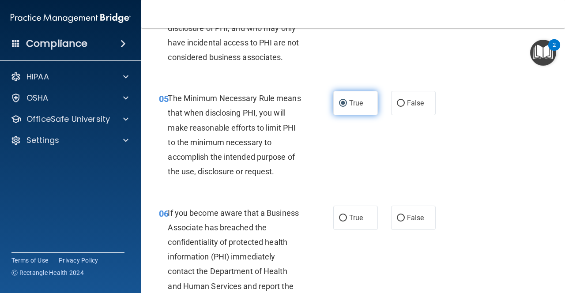
scroll to position [421, 0]
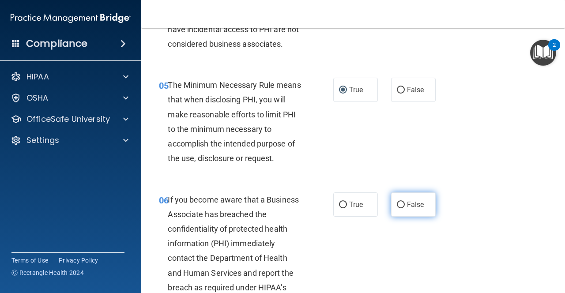
click at [405, 201] on label "False" at bounding box center [413, 204] width 45 height 24
click at [405, 202] on input "False" at bounding box center [401, 205] width 8 height 7
radio input "true"
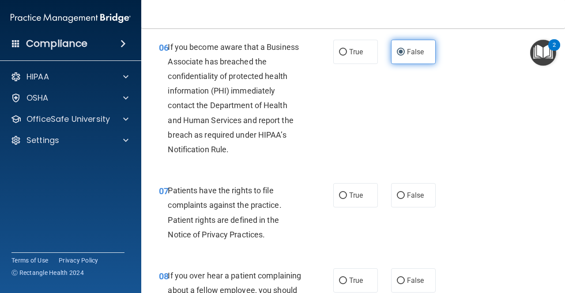
scroll to position [574, 0]
click at [359, 198] on span "True" at bounding box center [356, 195] width 14 height 8
click at [347, 198] on input "True" at bounding box center [343, 195] width 8 height 7
radio input "true"
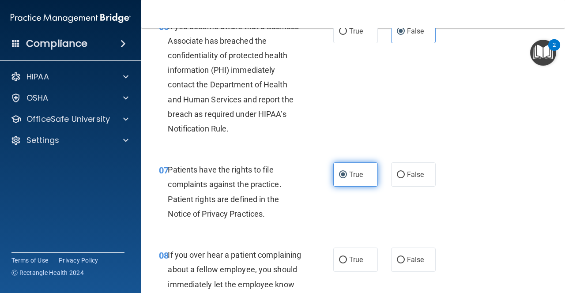
scroll to position [711, 0]
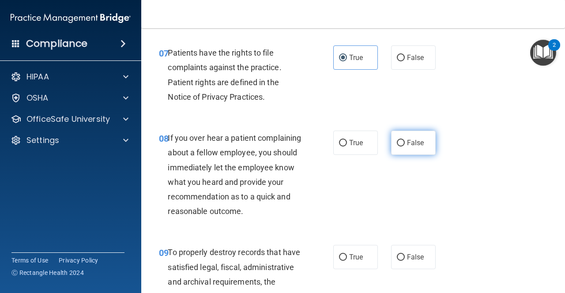
click at [417, 143] on span "False" at bounding box center [415, 143] width 17 height 8
click at [405, 143] on input "False" at bounding box center [401, 143] width 8 height 7
radio input "true"
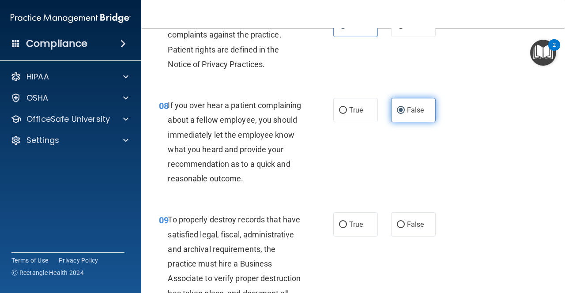
scroll to position [747, 0]
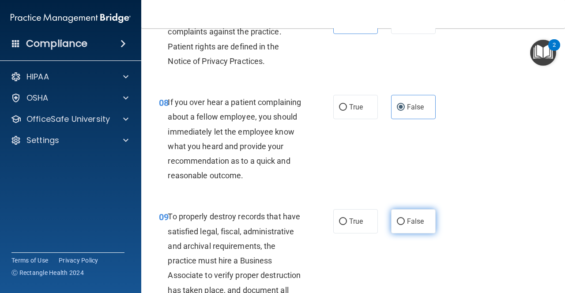
click at [405, 218] on label "False" at bounding box center [413, 221] width 45 height 24
click at [405, 218] on input "False" at bounding box center [401, 221] width 8 height 7
radio input "true"
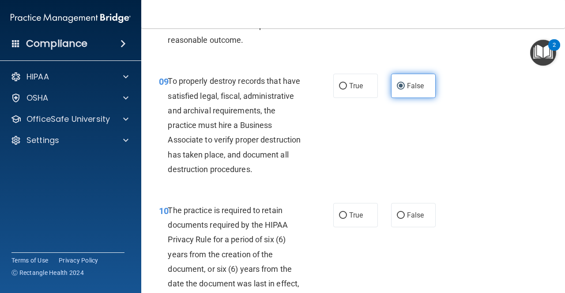
scroll to position [883, 0]
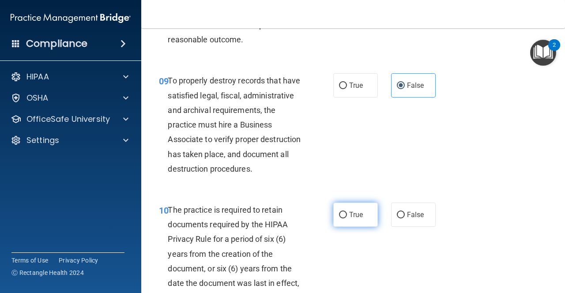
click at [367, 213] on label "True" at bounding box center [355, 215] width 45 height 24
click at [347, 213] on input "True" at bounding box center [343, 215] width 8 height 7
radio input "true"
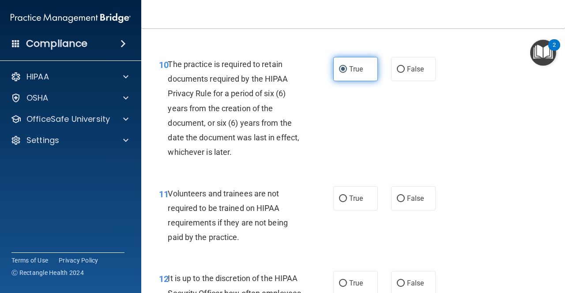
scroll to position [1032, 0]
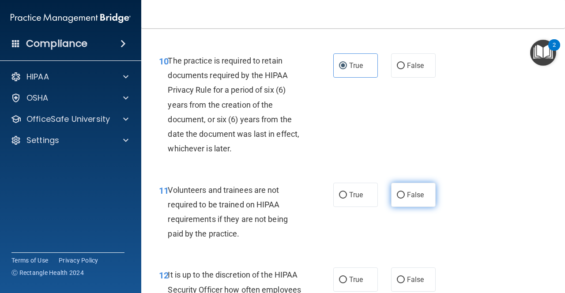
click at [402, 197] on input "False" at bounding box center [401, 195] width 8 height 7
radio input "true"
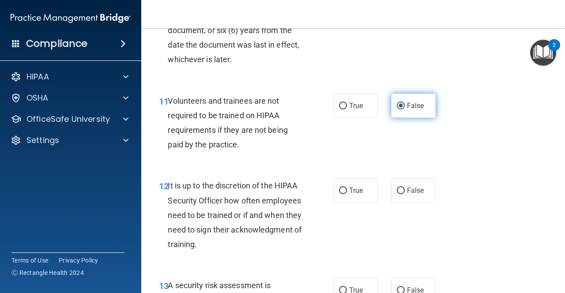
scroll to position [1122, 0]
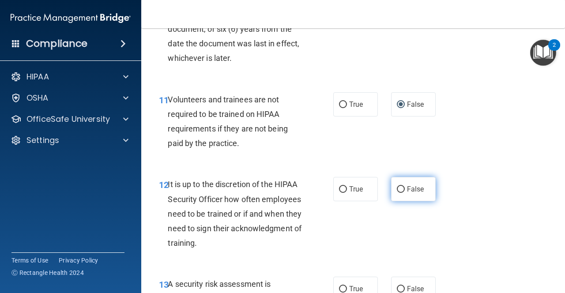
click at [406, 194] on label "False" at bounding box center [413, 189] width 45 height 24
click at [405, 193] on input "False" at bounding box center [401, 189] width 8 height 7
radio input "true"
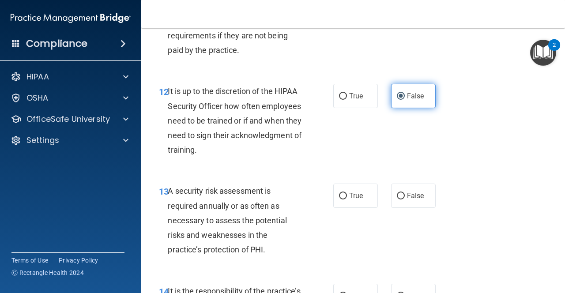
scroll to position [1222, 0]
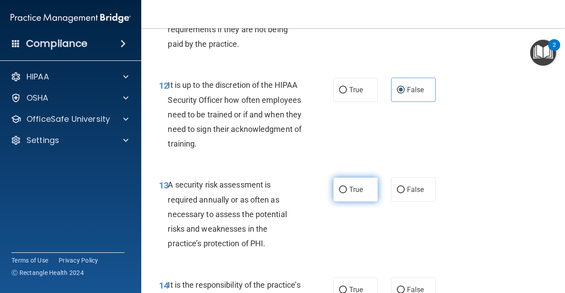
click at [374, 187] on label "True" at bounding box center [355, 189] width 45 height 24
click at [347, 187] on input "True" at bounding box center [343, 190] width 8 height 7
radio input "true"
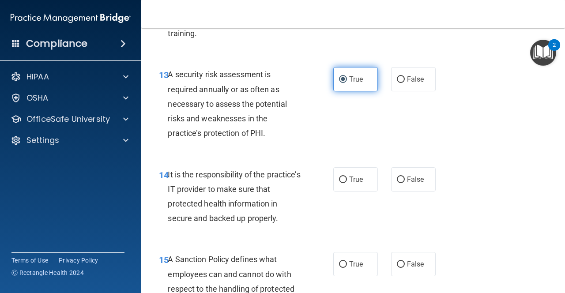
scroll to position [1333, 0]
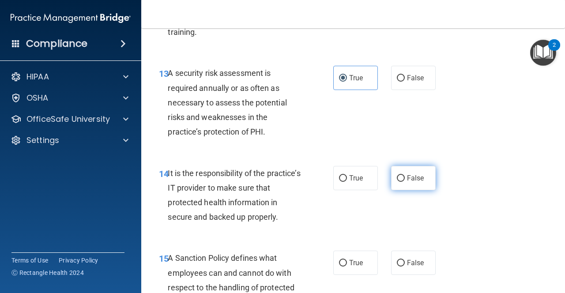
click at [408, 181] on span "False" at bounding box center [415, 178] width 17 height 8
click at [405, 181] on input "False" at bounding box center [401, 178] width 8 height 7
radio input "true"
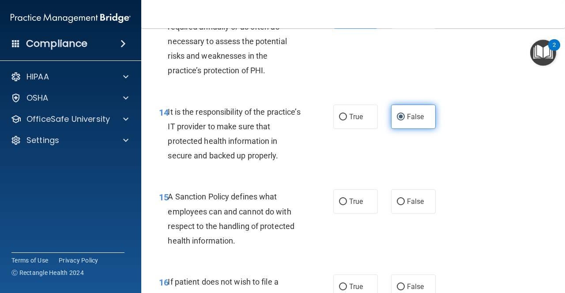
scroll to position [1404, 0]
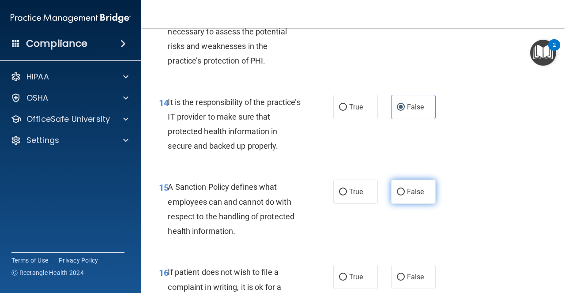
click at [409, 196] on span "False" at bounding box center [415, 192] width 17 height 8
click at [405, 196] on input "False" at bounding box center [401, 192] width 8 height 7
radio input "true"
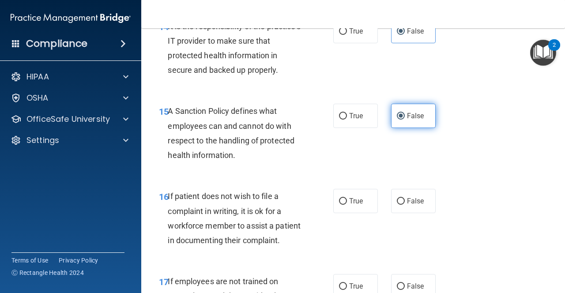
scroll to position [1493, 0]
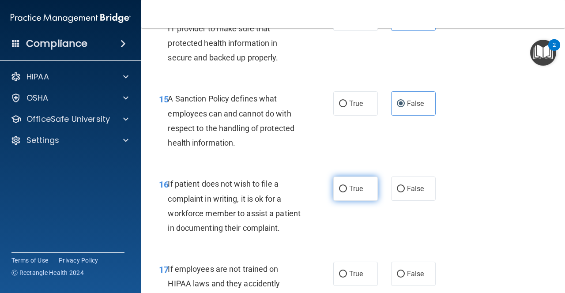
click at [360, 195] on label "True" at bounding box center [355, 189] width 45 height 24
click at [347, 192] on input "True" at bounding box center [343, 189] width 8 height 7
radio input "true"
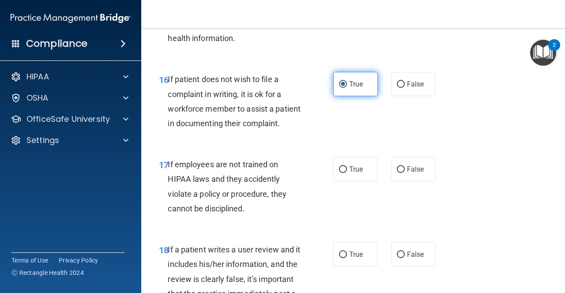
scroll to position [1599, 0]
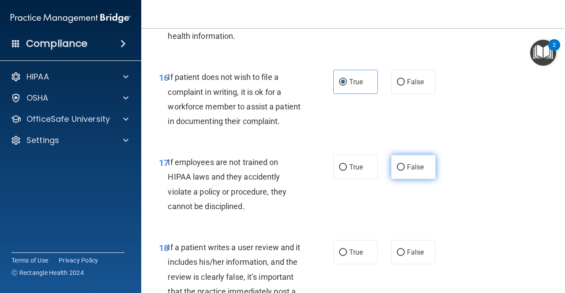
click at [399, 166] on input "False" at bounding box center [401, 167] width 8 height 7
radio input "true"
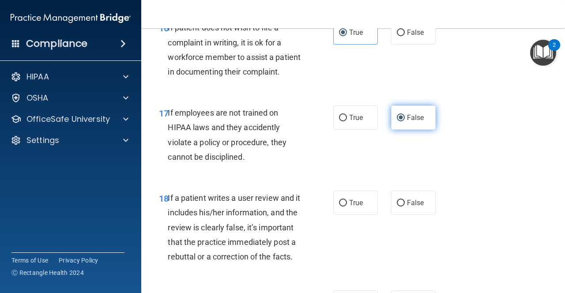
scroll to position [1650, 0]
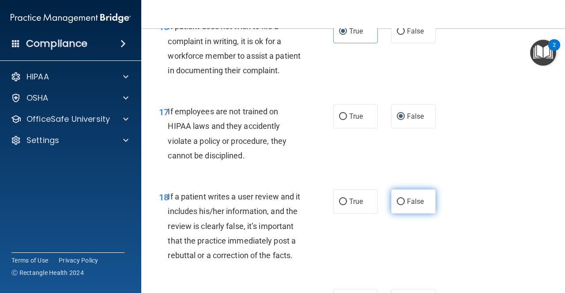
click at [415, 205] on span "False" at bounding box center [415, 201] width 17 height 8
click at [405, 205] on input "False" at bounding box center [401, 202] width 8 height 7
radio input "true"
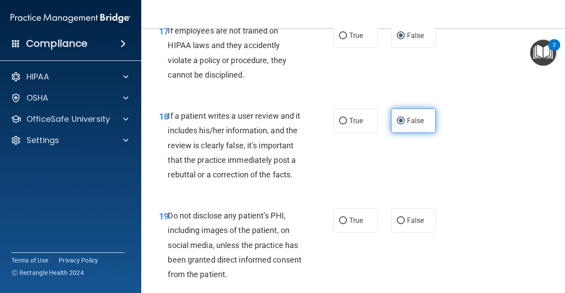
scroll to position [1743, 0]
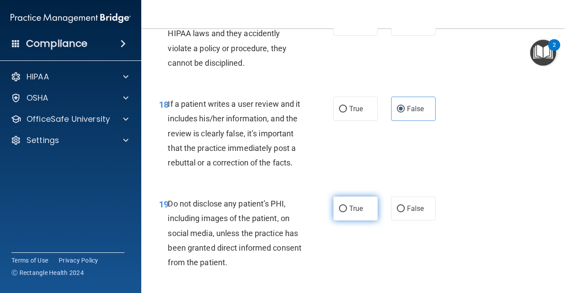
click at [377, 209] on div "True False" at bounding box center [386, 208] width 107 height 24
click at [373, 207] on label "True" at bounding box center [355, 208] width 45 height 24
click at [347, 207] on input "True" at bounding box center [343, 209] width 8 height 7
radio input "true"
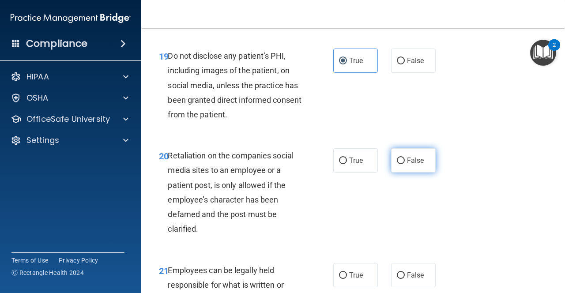
click at [411, 169] on label "False" at bounding box center [413, 160] width 45 height 24
click at [405, 164] on input "False" at bounding box center [401, 161] width 8 height 7
radio input "true"
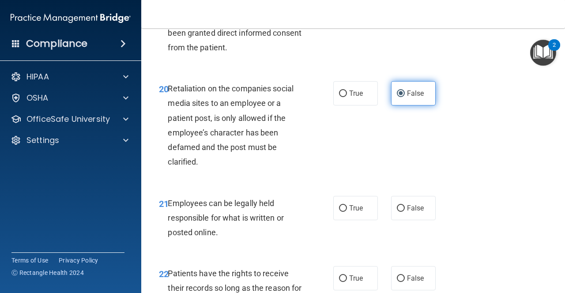
scroll to position [1967, 0]
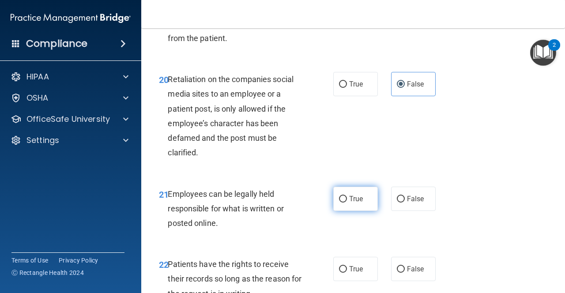
click at [350, 200] on span "True" at bounding box center [356, 199] width 14 height 8
click at [347, 200] on input "True" at bounding box center [343, 199] width 8 height 7
radio input "true"
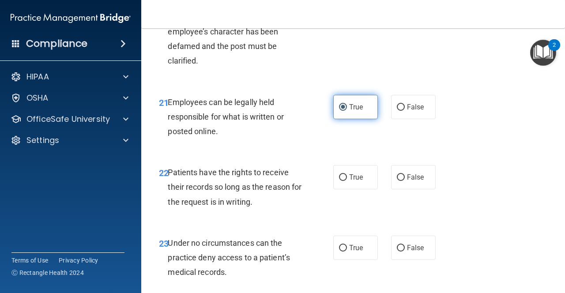
scroll to position [2060, 0]
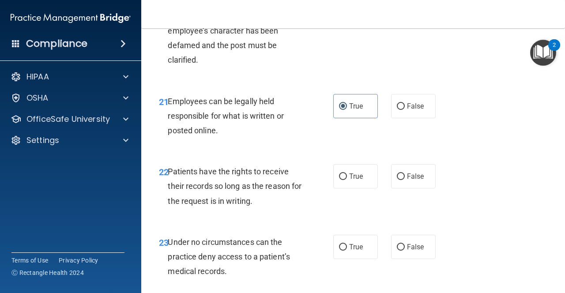
click at [394, 191] on div "22 Patients have the rights to receive their records so long as the reason for …" at bounding box center [353, 188] width 402 height 71
click at [413, 177] on span "False" at bounding box center [415, 176] width 17 height 8
click at [405, 177] on input "False" at bounding box center [401, 176] width 8 height 7
radio input "true"
click at [413, 247] on span "False" at bounding box center [415, 247] width 17 height 8
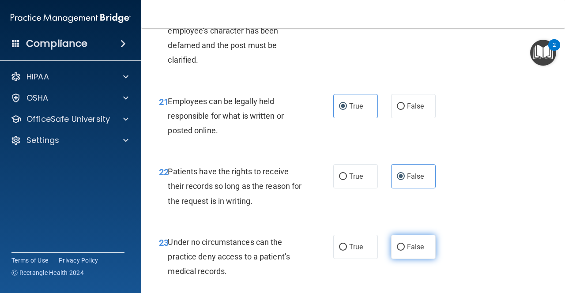
click at [405, 247] on input "False" at bounding box center [401, 247] width 8 height 7
radio input "true"
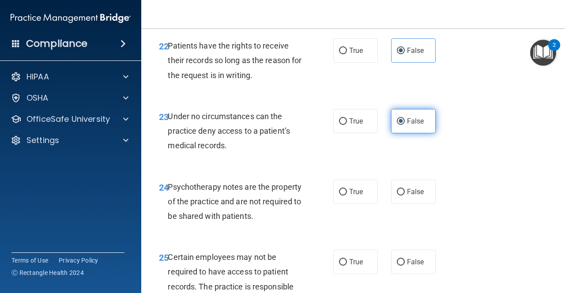
scroll to position [2186, 0]
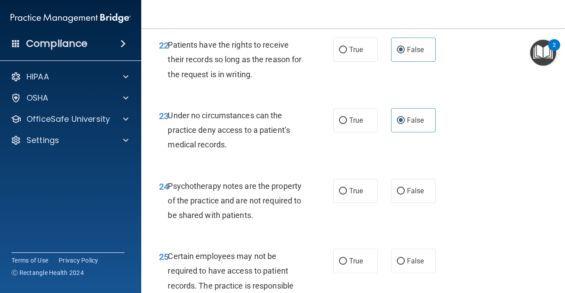
click at [339, 215] on div "24 Psychotherapy notes are the property of the practice and are not required to…" at bounding box center [246, 203] width 201 height 49
click at [344, 207] on div "24 Psychotherapy notes are the property of the practice and are not required to…" at bounding box center [246, 203] width 201 height 49
click at [353, 195] on span "True" at bounding box center [356, 191] width 14 height 8
click at [347, 195] on input "True" at bounding box center [343, 191] width 8 height 7
radio input "true"
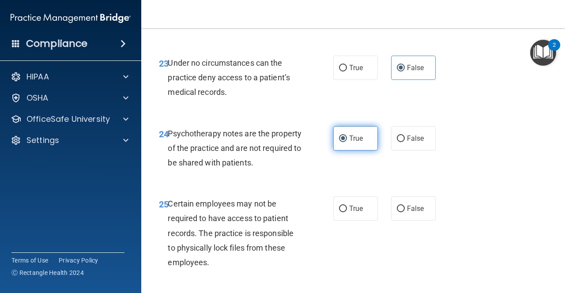
scroll to position [2243, 0]
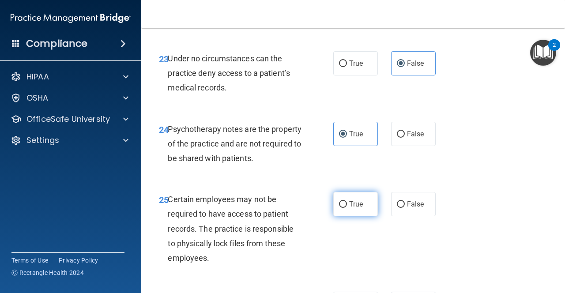
click at [339, 207] on input "True" at bounding box center [343, 204] width 8 height 7
radio input "true"
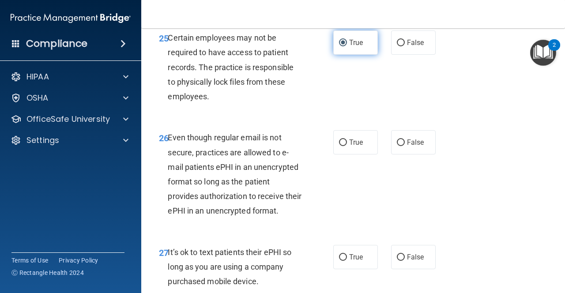
scroll to position [2406, 0]
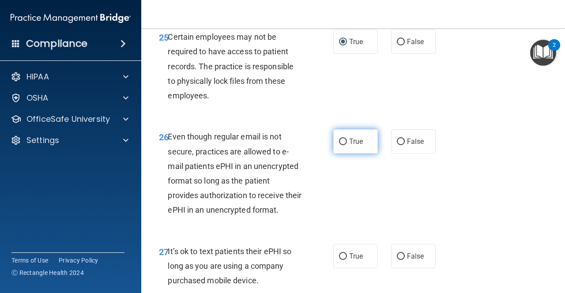
click at [354, 147] on label "True" at bounding box center [355, 141] width 45 height 24
click at [347, 145] on input "True" at bounding box center [343, 142] width 8 height 7
radio input "true"
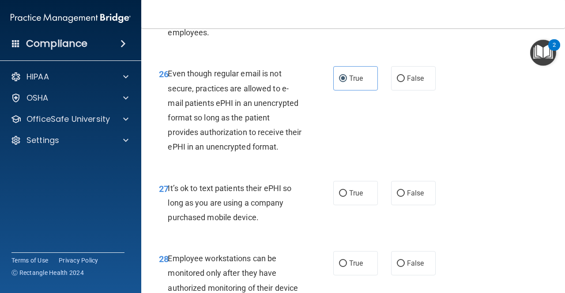
scroll to position [2471, 0]
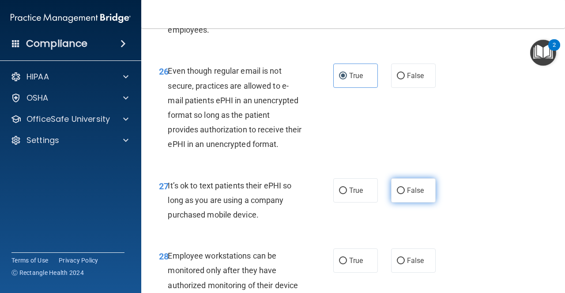
click at [414, 193] on span "False" at bounding box center [415, 190] width 17 height 8
click at [405, 193] on input "False" at bounding box center [401, 191] width 8 height 7
radio input "true"
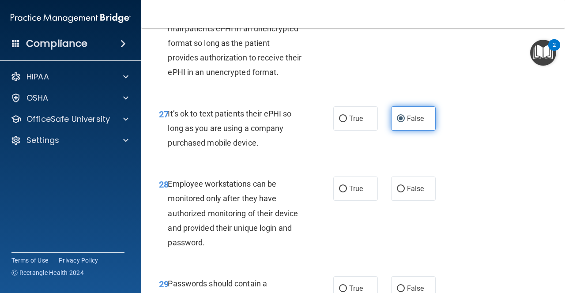
scroll to position [2545, 0]
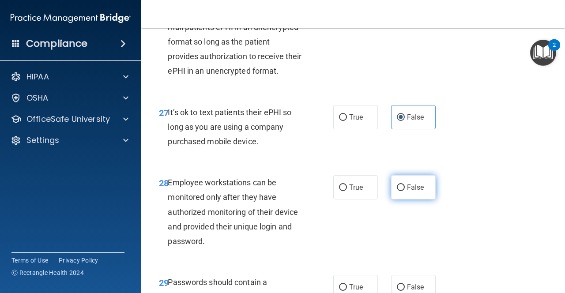
click at [411, 189] on span "False" at bounding box center [415, 187] width 17 height 8
click at [405, 189] on input "False" at bounding box center [401, 187] width 8 height 7
radio input "true"
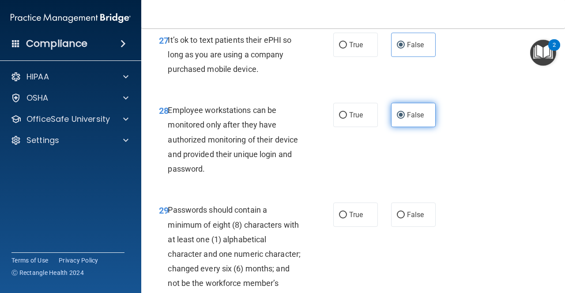
scroll to position [2626, 0]
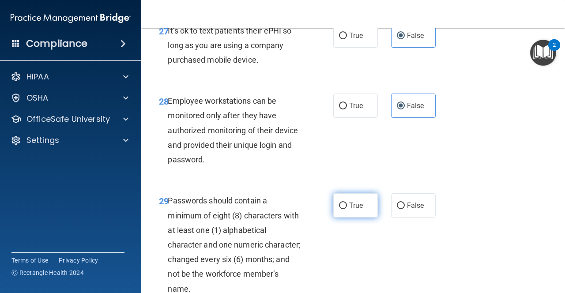
click at [356, 218] on label "True" at bounding box center [355, 205] width 45 height 24
click at [347, 209] on input "True" at bounding box center [343, 206] width 8 height 7
radio input "true"
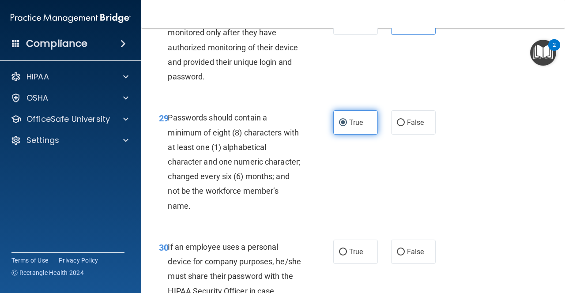
scroll to position [2712, 0]
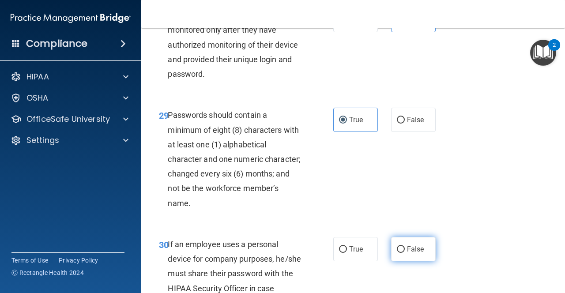
click at [419, 249] on span "False" at bounding box center [415, 249] width 17 height 8
click at [405, 249] on input "False" at bounding box center [401, 249] width 8 height 7
radio input "true"
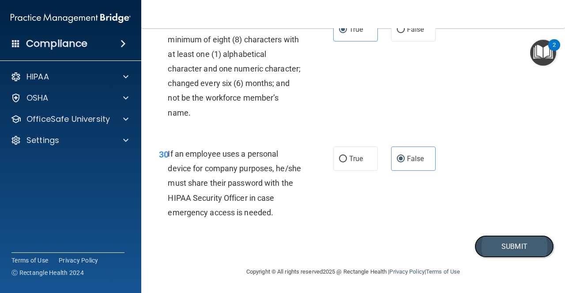
click at [490, 249] on button "Submit" at bounding box center [513, 246] width 79 height 23
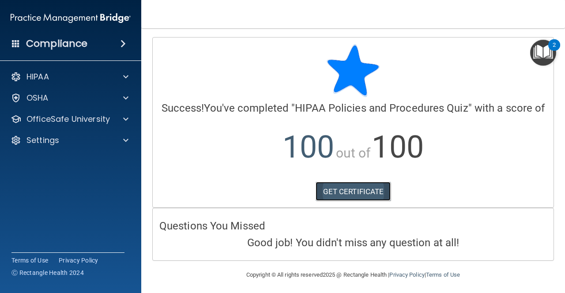
click at [378, 189] on link "GET CERTIFICATE" at bounding box center [353, 191] width 75 height 19
click at [62, 129] on div "HIPAA Documents and Policies Report an Incident Business Associates Emergency P…" at bounding box center [71, 110] width 142 height 92
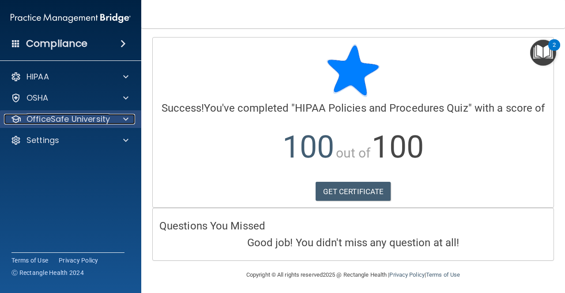
click at [64, 122] on p "OfficeSafe University" at bounding box center [67, 119] width 83 height 11
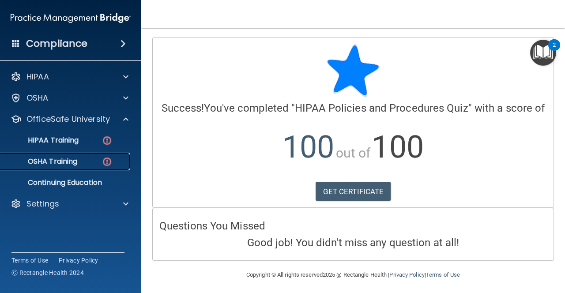
click at [69, 159] on p "OSHA Training" at bounding box center [41, 161] width 71 height 9
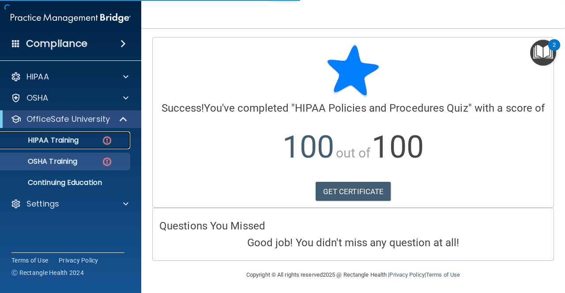
click at [73, 145] on link "HIPAA Training" at bounding box center [60, 141] width 139 height 18
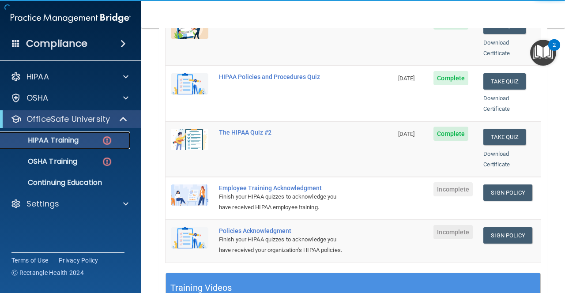
scroll to position [157, 0]
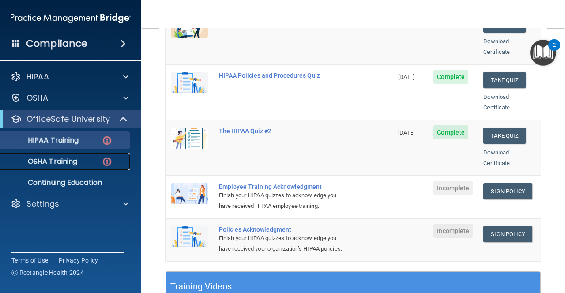
click at [87, 162] on div "OSHA Training" at bounding box center [66, 161] width 120 height 9
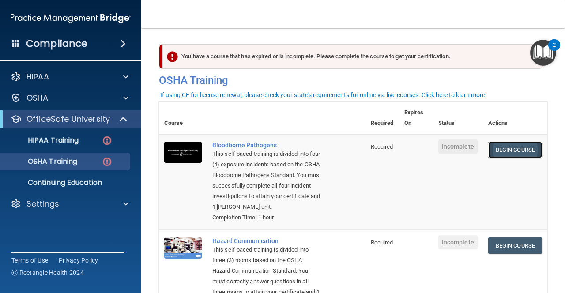
click at [500, 150] on link "Begin Course" at bounding box center [515, 150] width 54 height 16
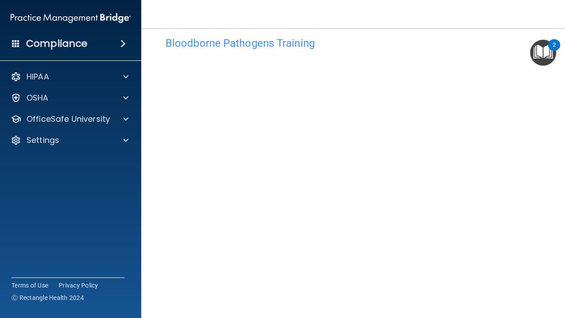
scroll to position [33, 0]
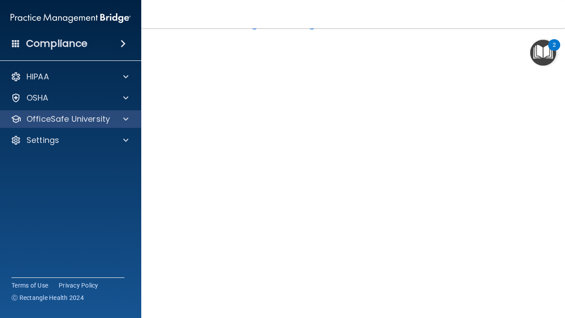
click at [70, 127] on div "OfficeSafe University" at bounding box center [71, 119] width 142 height 18
click at [77, 116] on p "OfficeSafe University" at bounding box center [67, 119] width 83 height 11
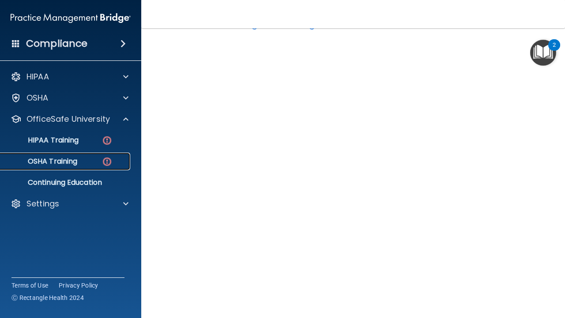
click at [72, 163] on p "OSHA Training" at bounding box center [41, 161] width 71 height 9
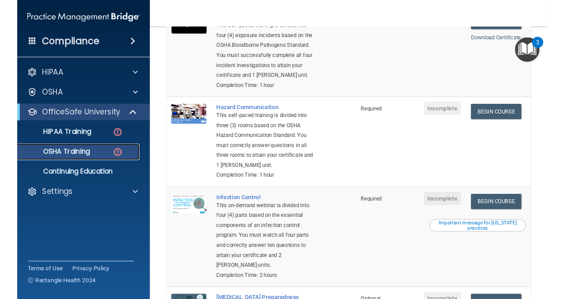
scroll to position [128, 0]
